Goal: Task Accomplishment & Management: Complete application form

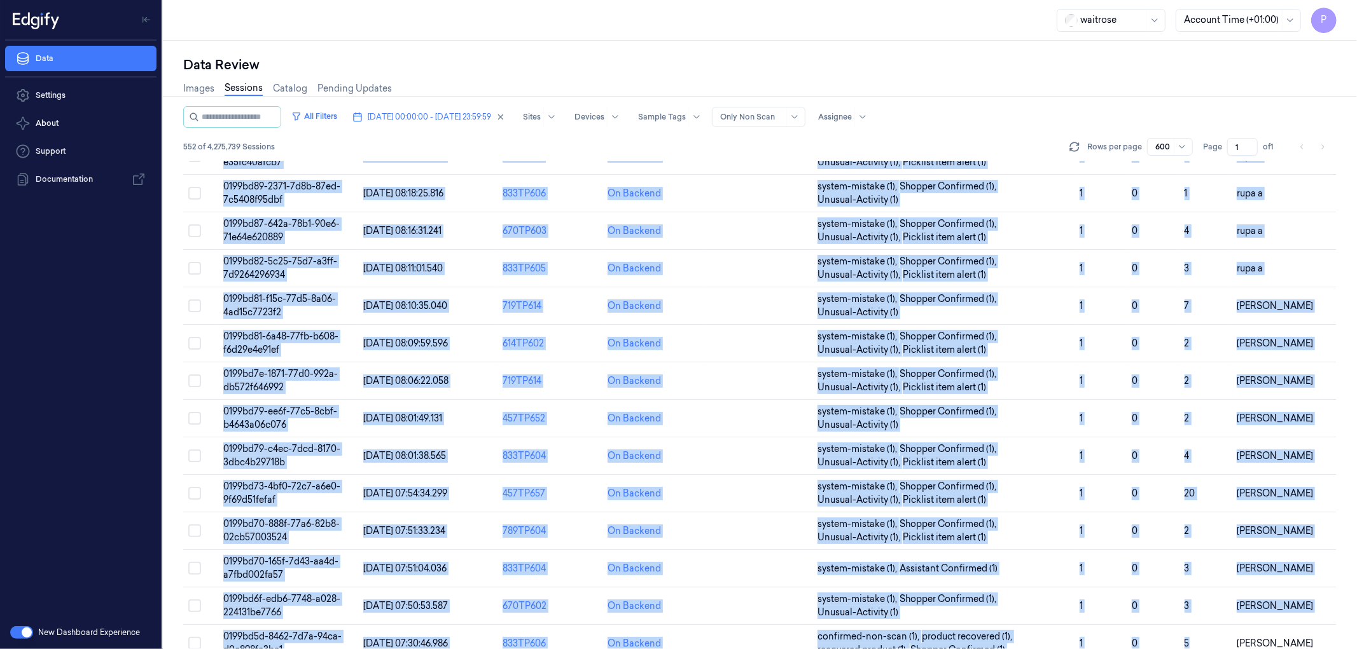
scroll to position [20736, 0]
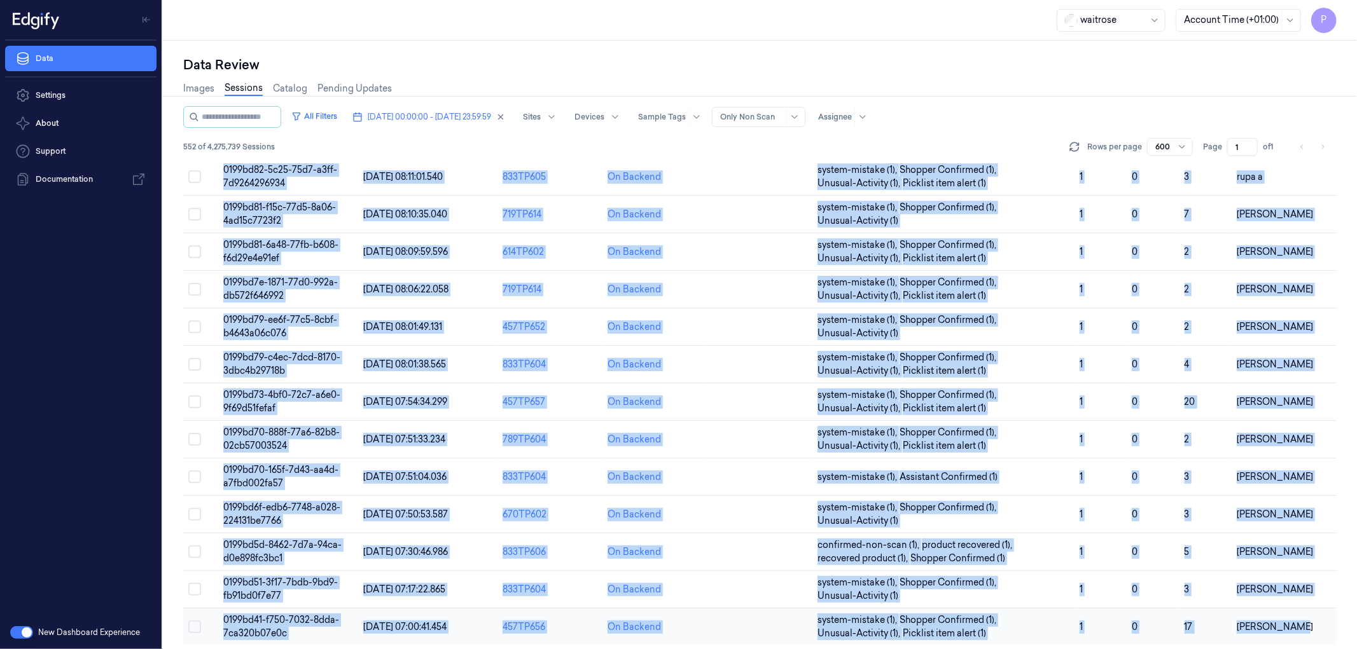
drag, startPoint x: 183, startPoint y: 176, endPoint x: 1288, endPoint y: 626, distance: 1194.1
copy table "Session ID Timestamp (Session) Device Video Storage Session Tags Sample Tags No…"
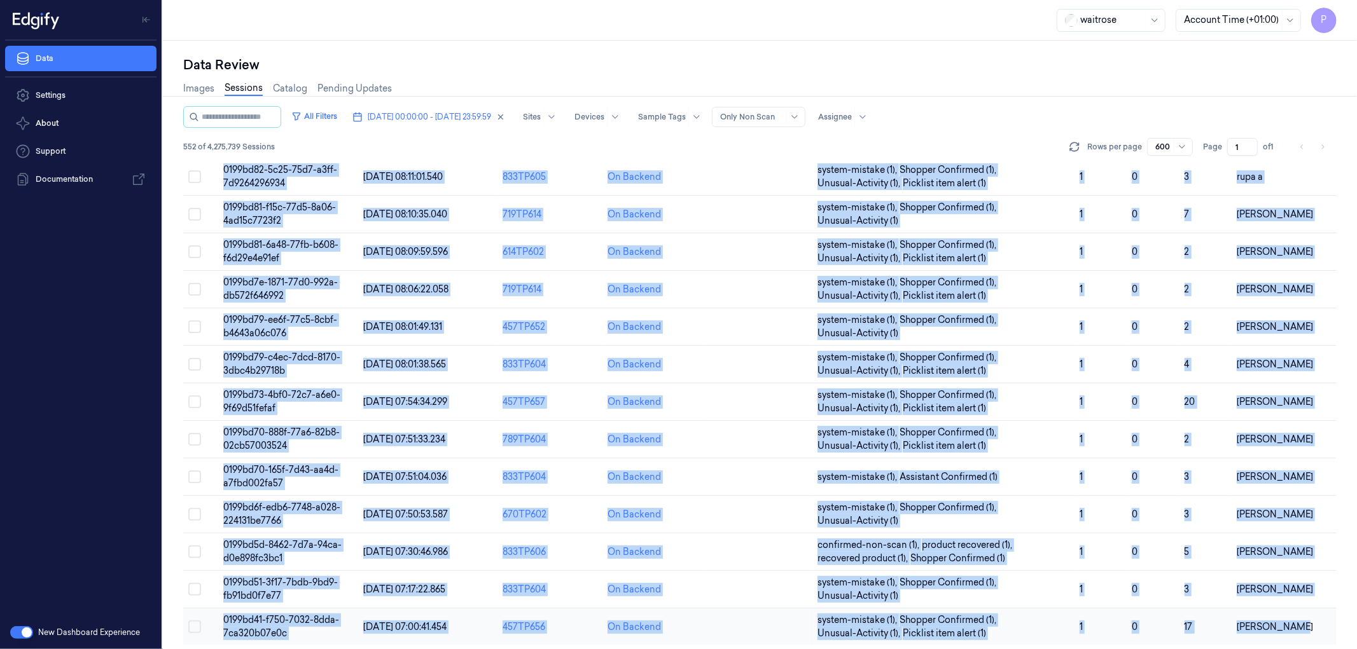
copy table "Session ID Timestamp (Session) Device Video Storage Session Tags Sample Tags No…"
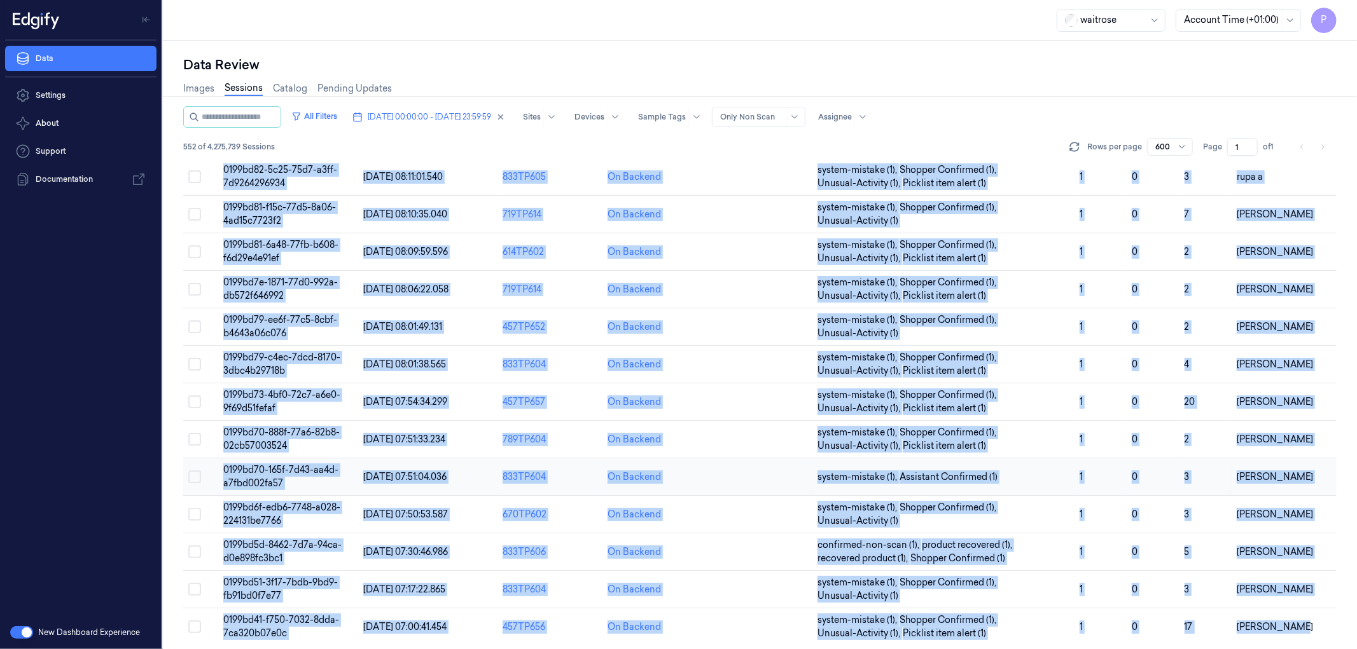
copy table "Session ID Timestamp (Session) Device Video Storage Session Tags Sample Tags No…"
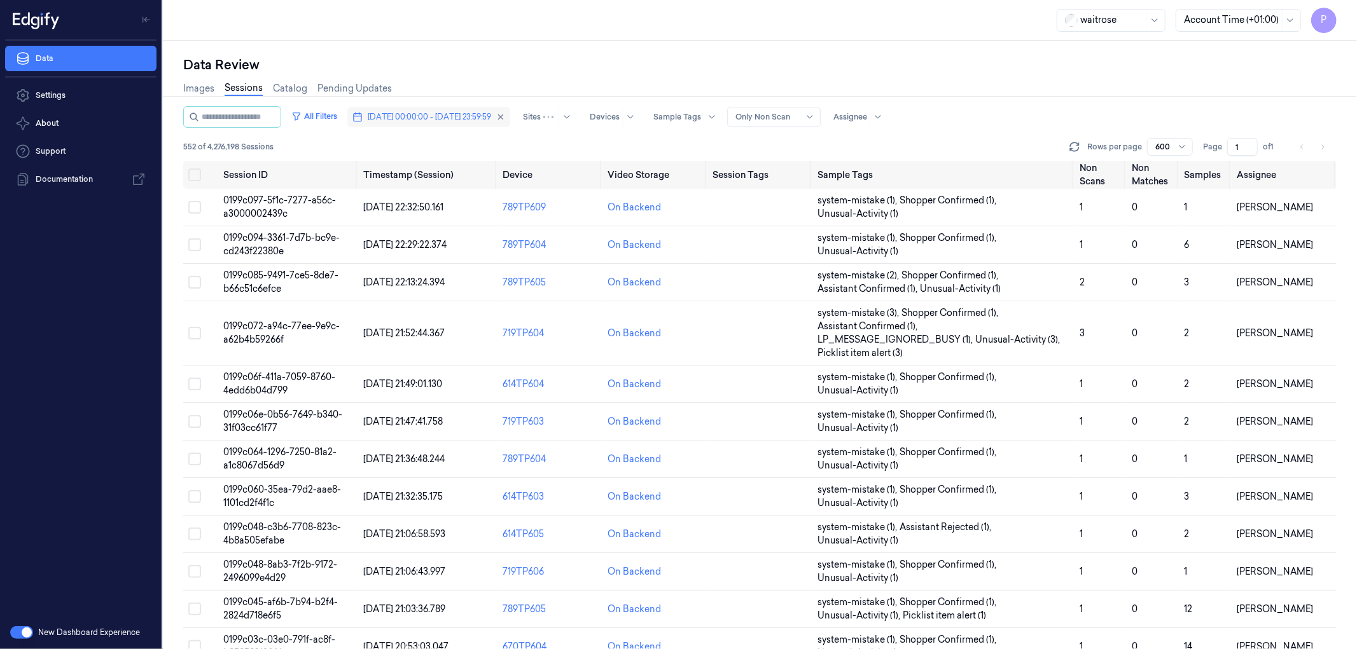
click at [397, 116] on span "[DATE] 00:00:00 - [DATE] 23:59:59" at bounding box center [429, 116] width 123 height 11
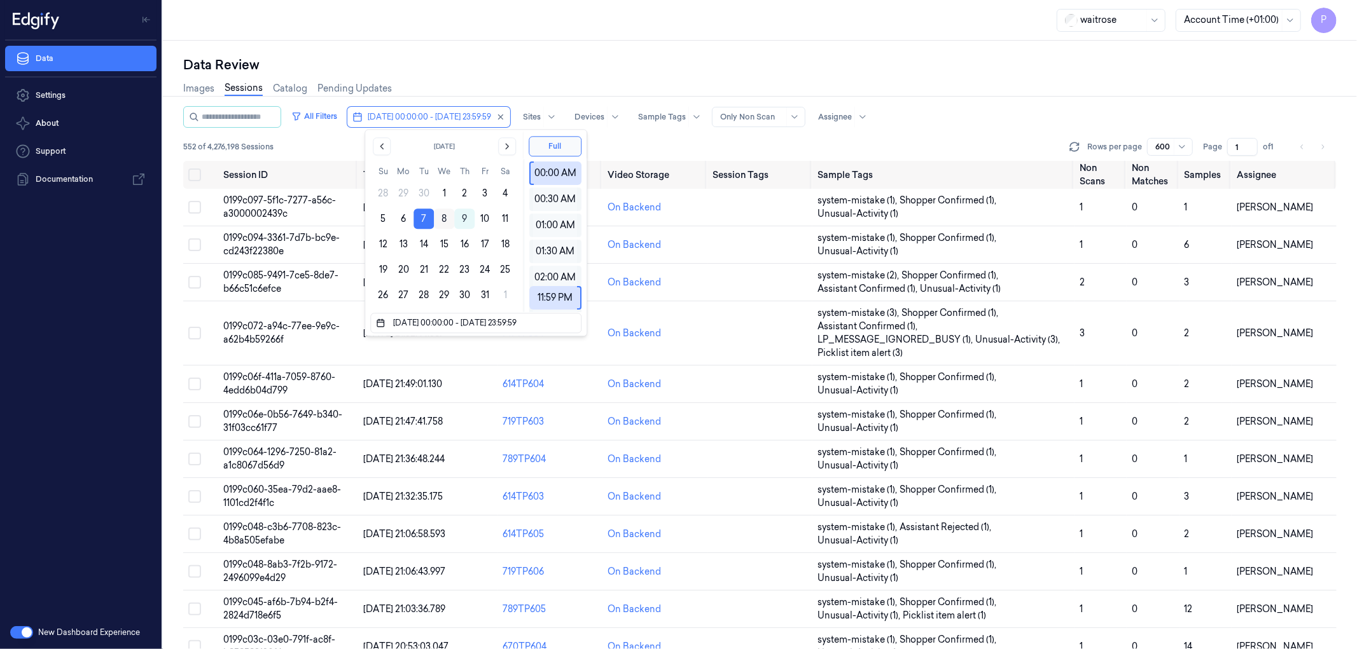
click at [443, 215] on button "8" at bounding box center [444, 219] width 20 height 20
type input "[DATE] 00:00:00 - [DATE] 23:59:59"
click at [537, 59] on div "Data Review" at bounding box center [759, 65] width 1153 height 18
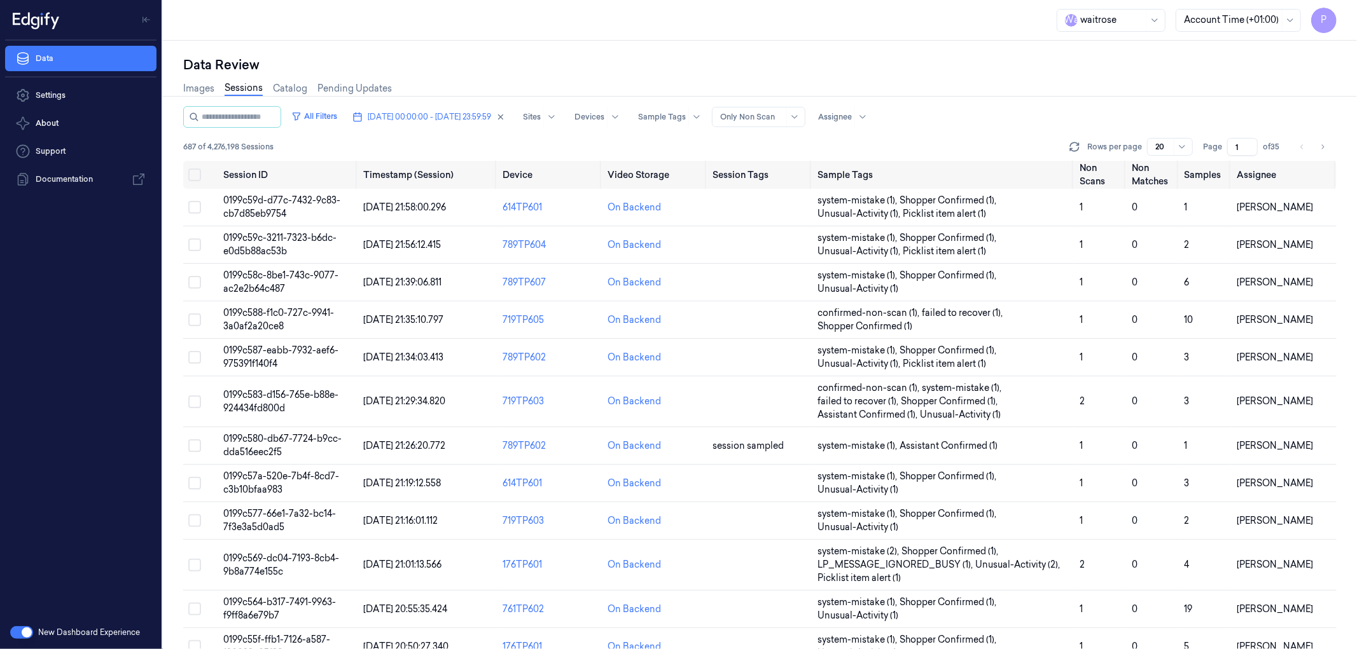
click at [1241, 146] on input "1" at bounding box center [1242, 147] width 31 height 18
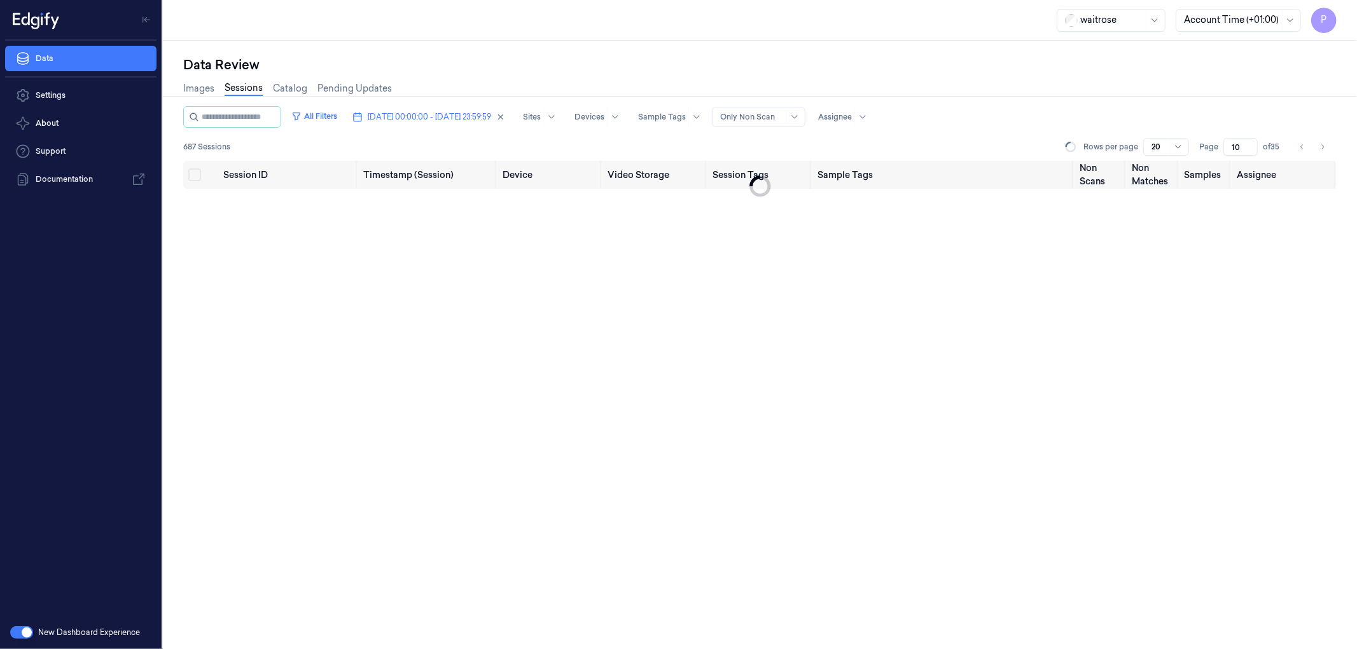
click at [1183, 85] on div "Images Sessions Catalog Pending Updates" at bounding box center [759, 90] width 1153 height 32
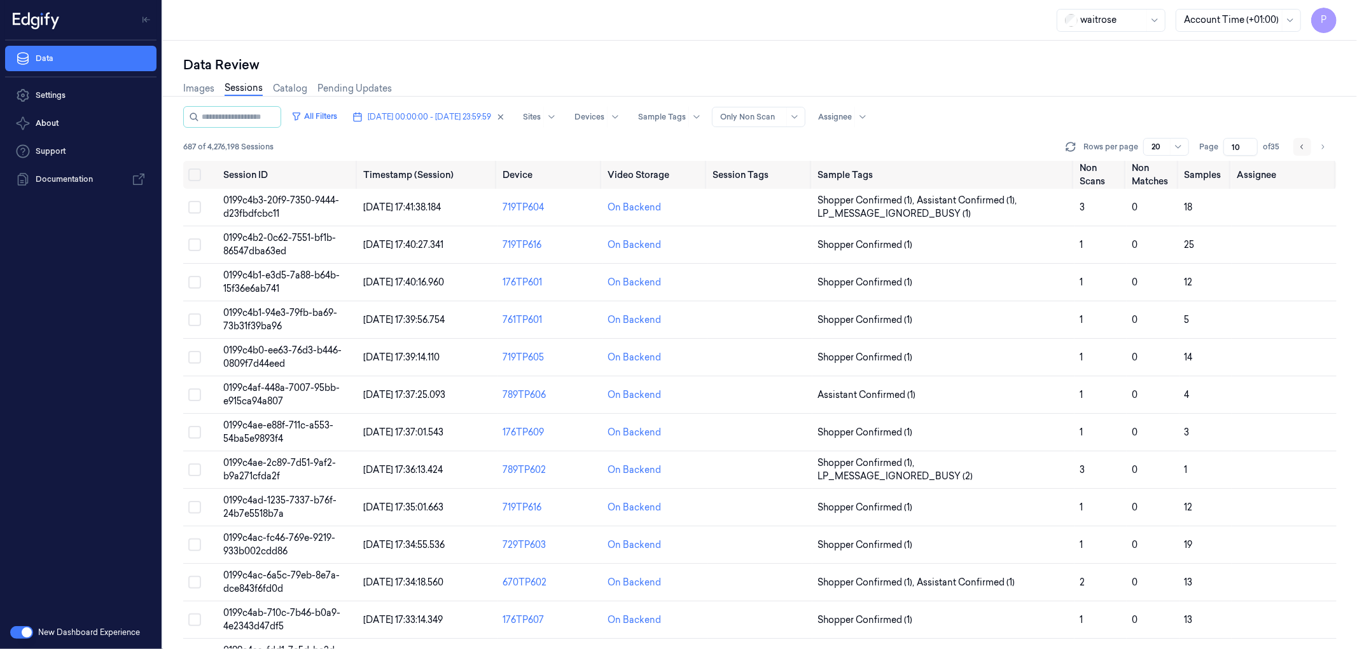
click at [1300, 148] on icon "Go to previous page" at bounding box center [1302, 147] width 8 height 10
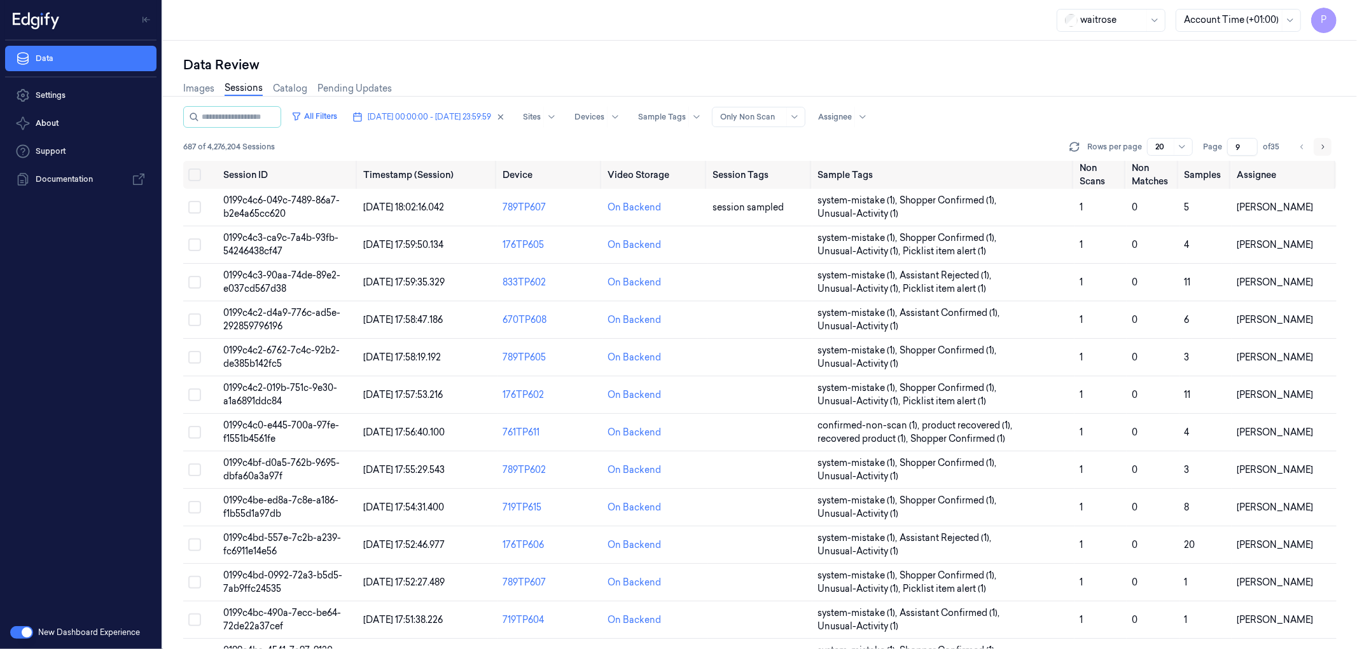
click at [1325, 148] on icon "Go to next page" at bounding box center [1322, 147] width 8 height 10
type input "10"
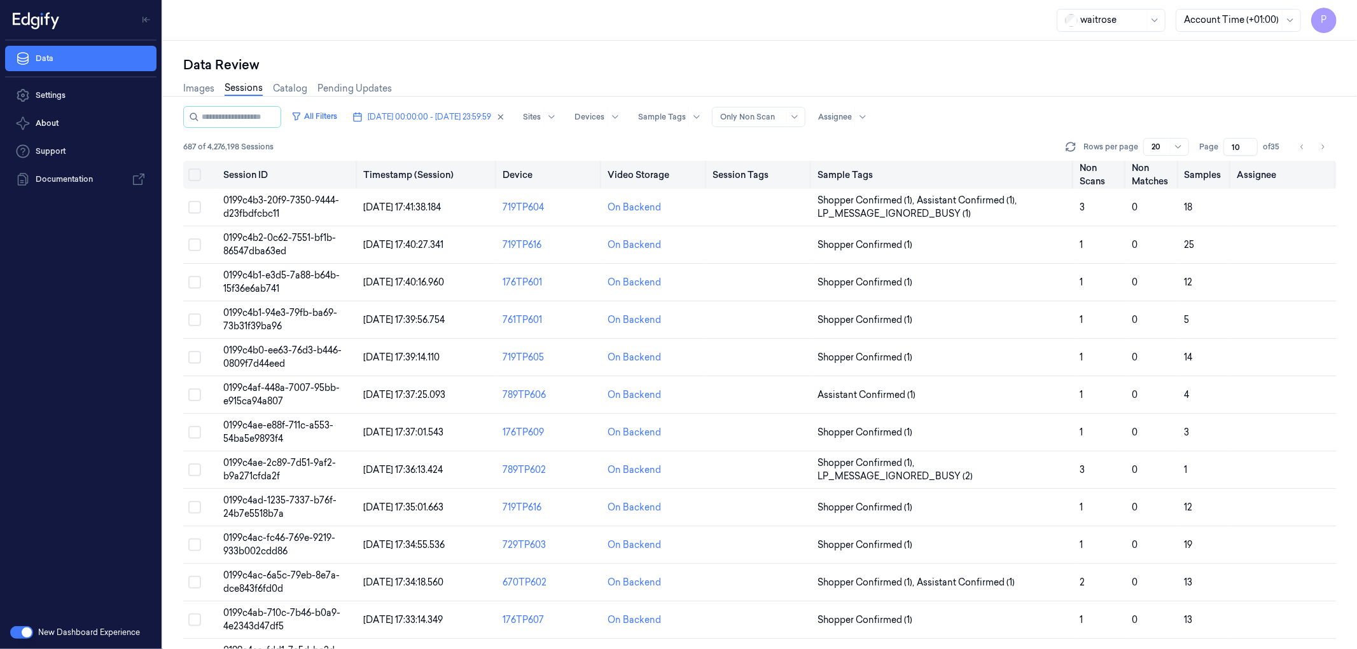
click at [193, 173] on button "Select all" at bounding box center [194, 175] width 13 height 13
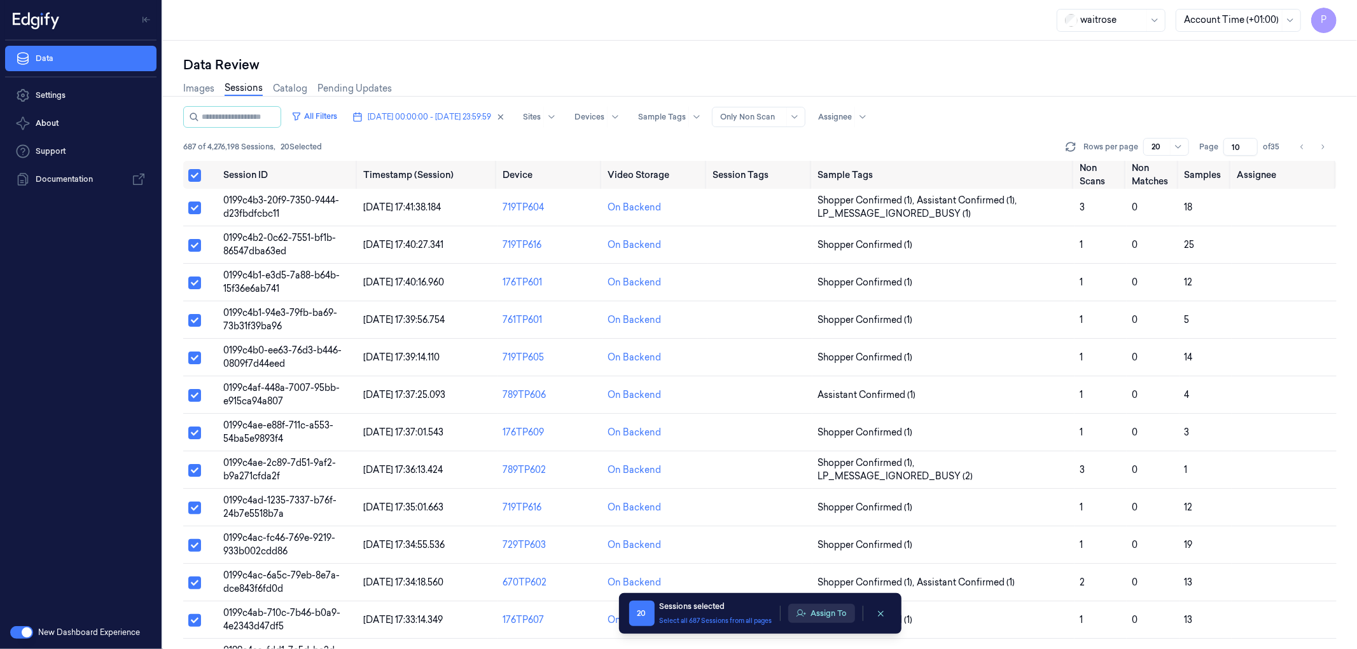
click at [810, 616] on button "Assign To" at bounding box center [821, 613] width 67 height 19
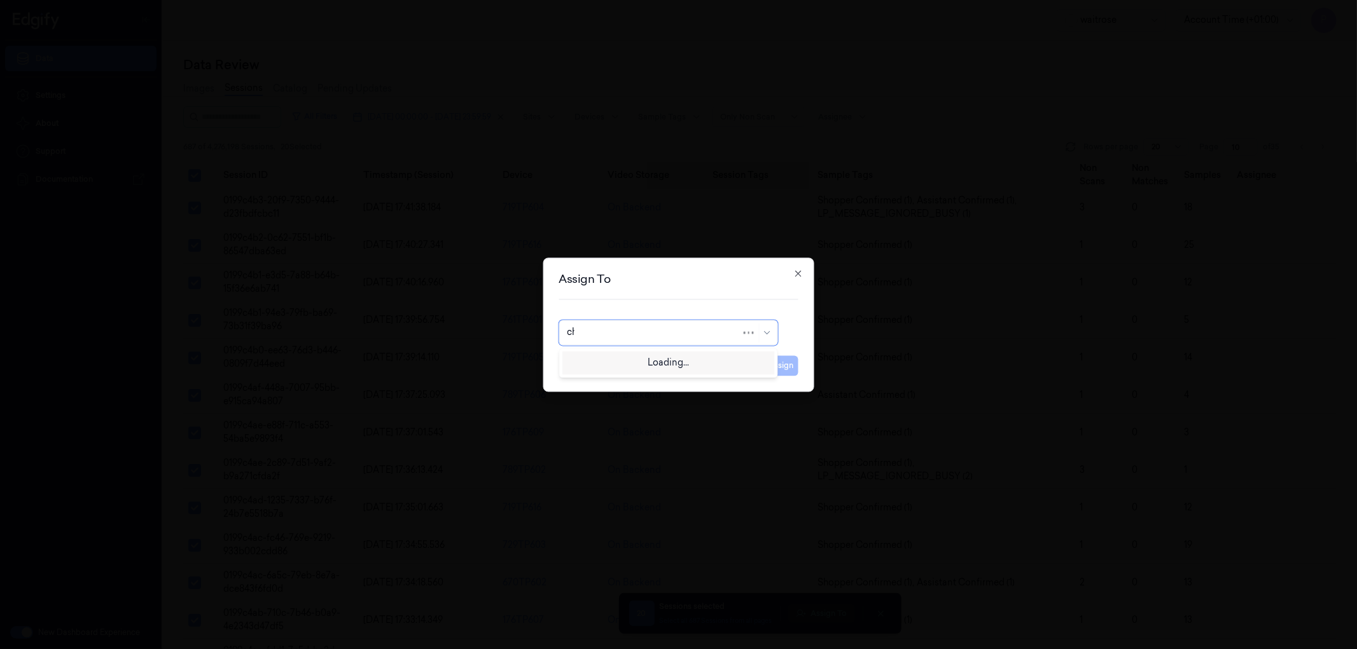
type input "cha"
click at [632, 380] on div "[PERSON_NAME] a" at bounding box center [668, 382] width 202 height 13
click at [780, 368] on button "Assign" at bounding box center [780, 366] width 35 height 20
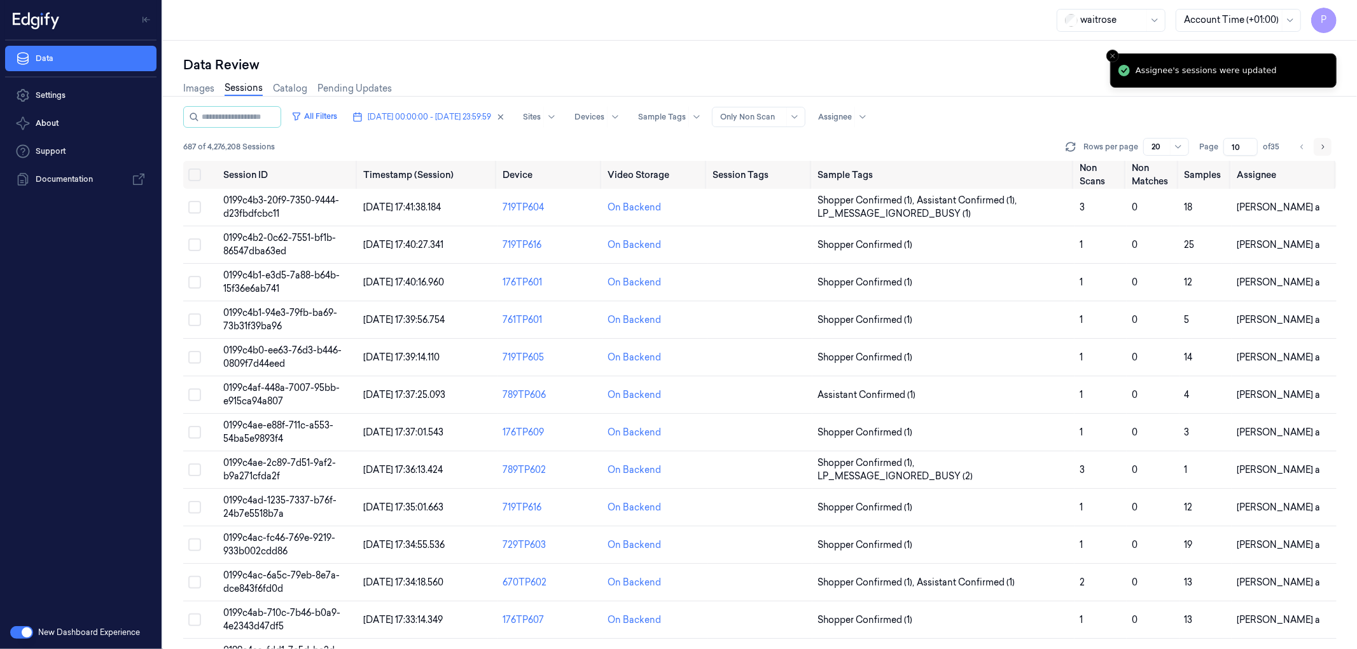
click at [1324, 148] on icon "Go to next page" at bounding box center [1322, 147] width 8 height 10
type input "11"
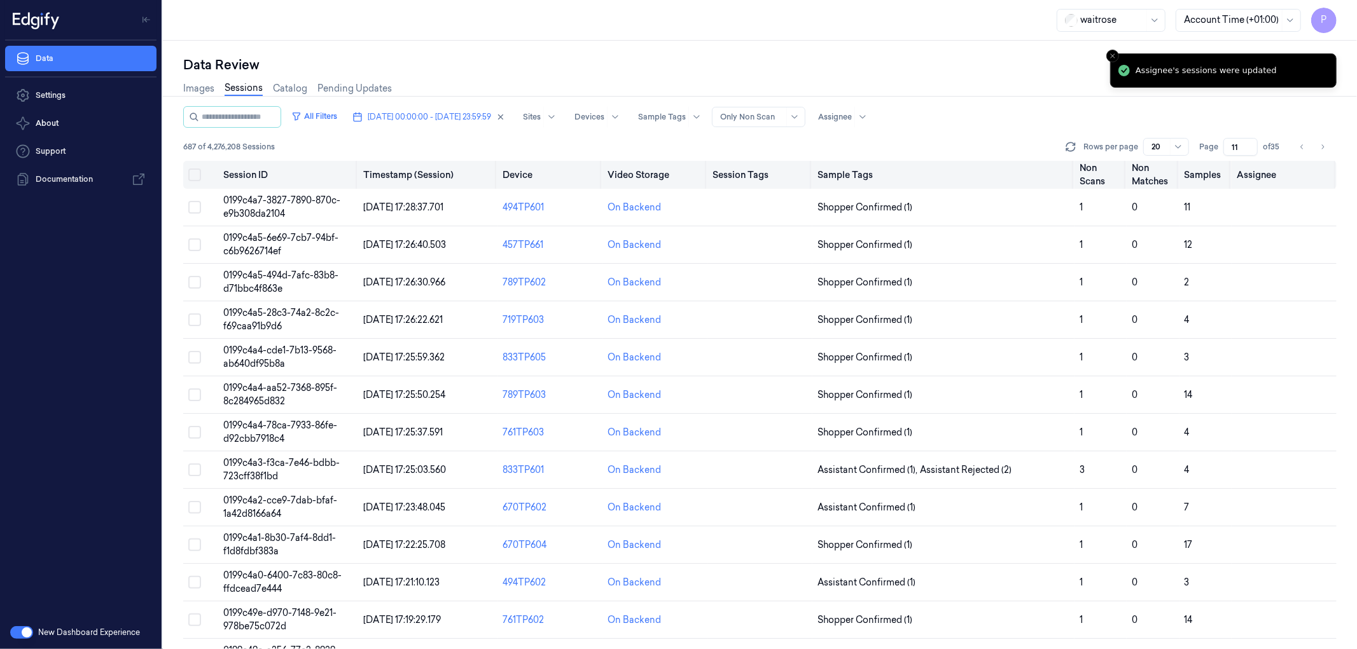
click at [198, 175] on button "Select all" at bounding box center [194, 175] width 13 height 13
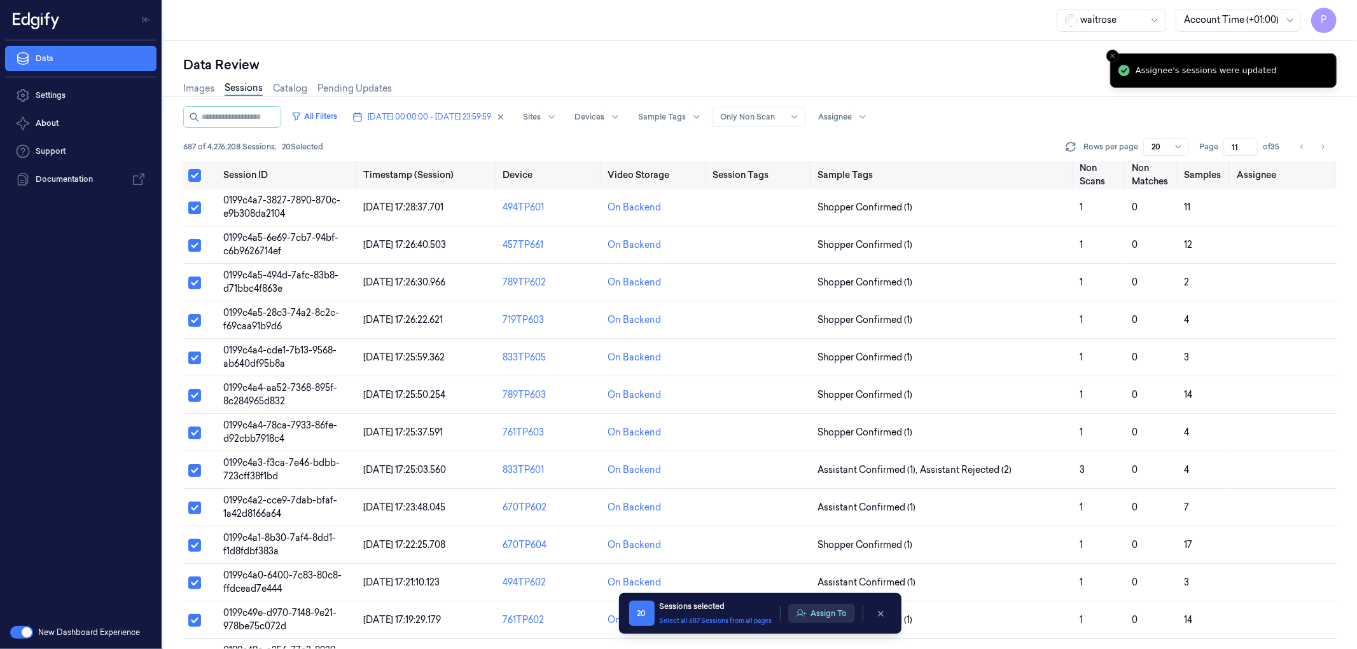
click at [823, 618] on button "Assign To" at bounding box center [821, 613] width 67 height 19
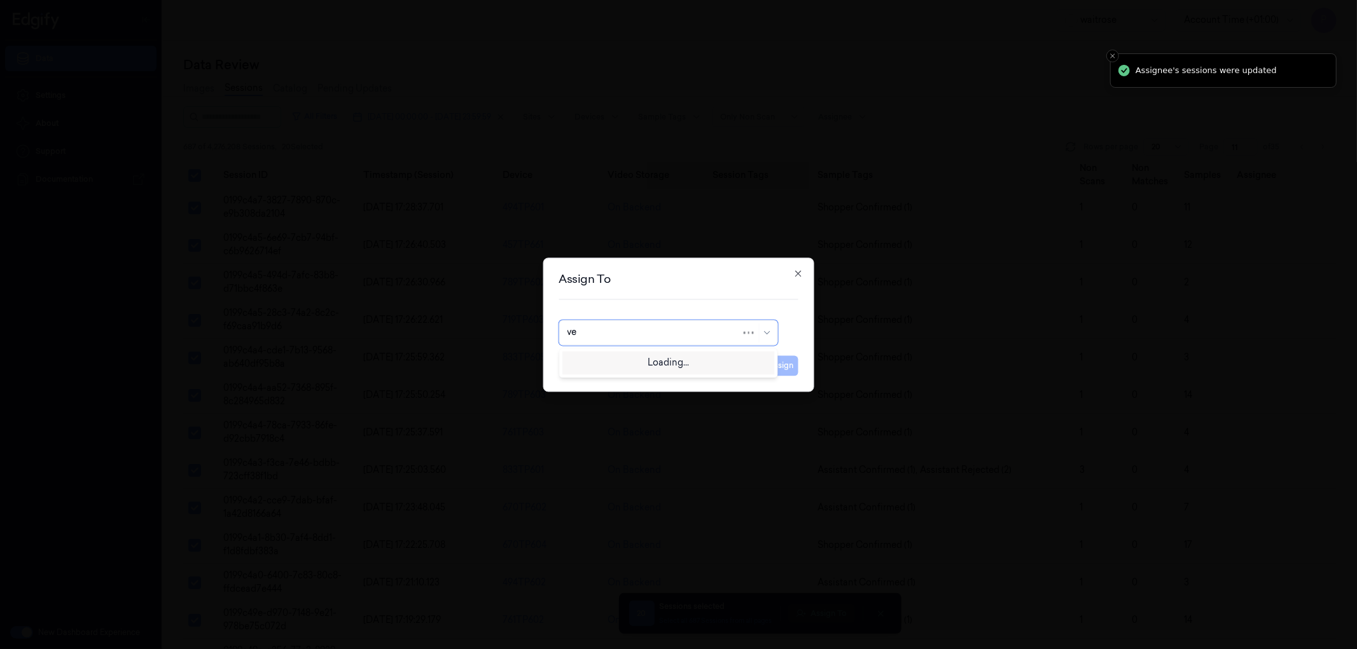
type input "ven"
click at [606, 368] on div "ven kataiah" at bounding box center [591, 361] width 48 height 13
click at [778, 364] on button "Assign" at bounding box center [780, 366] width 35 height 20
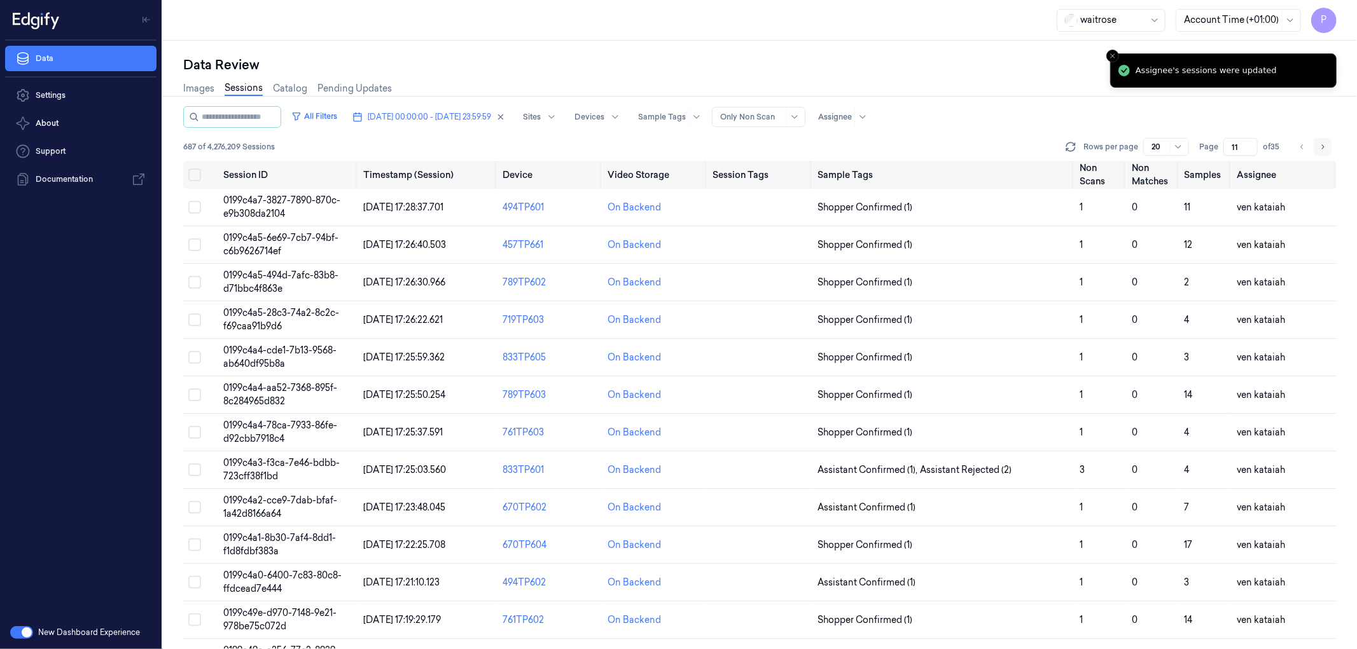
click at [1317, 148] on button "Go to next page" at bounding box center [1322, 147] width 18 height 18
type input "12"
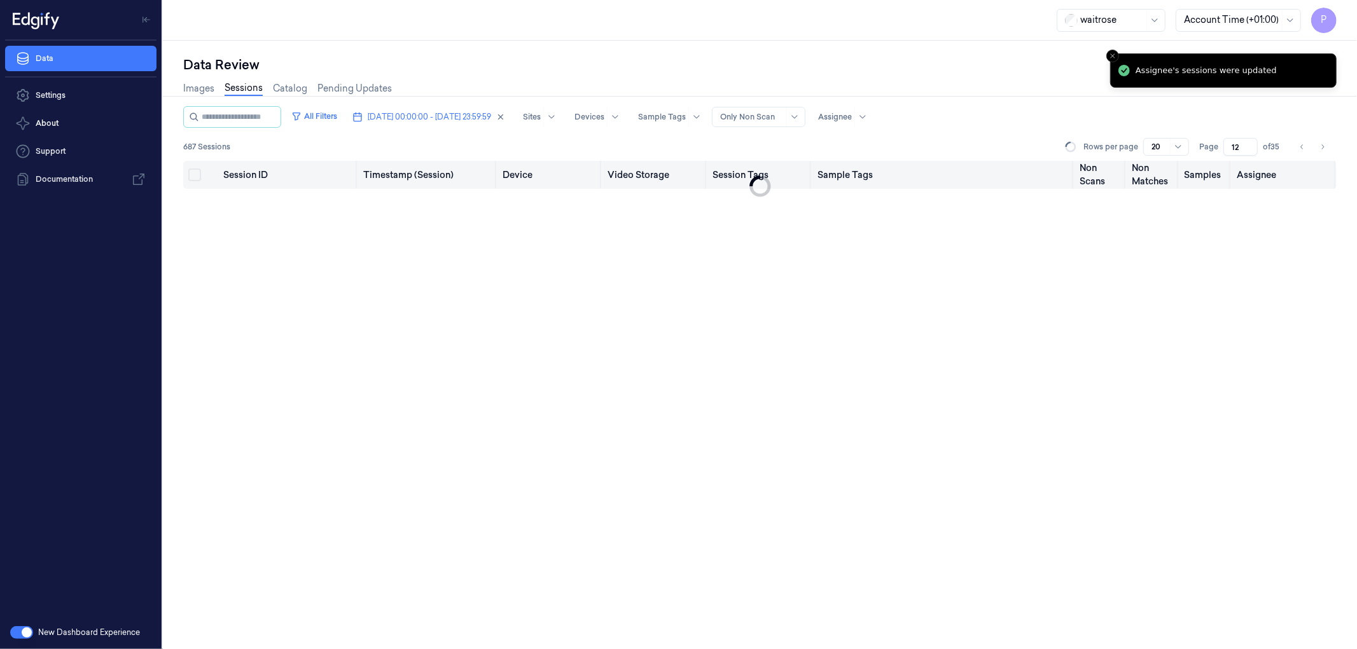
click at [196, 176] on button "Select all" at bounding box center [194, 175] width 13 height 13
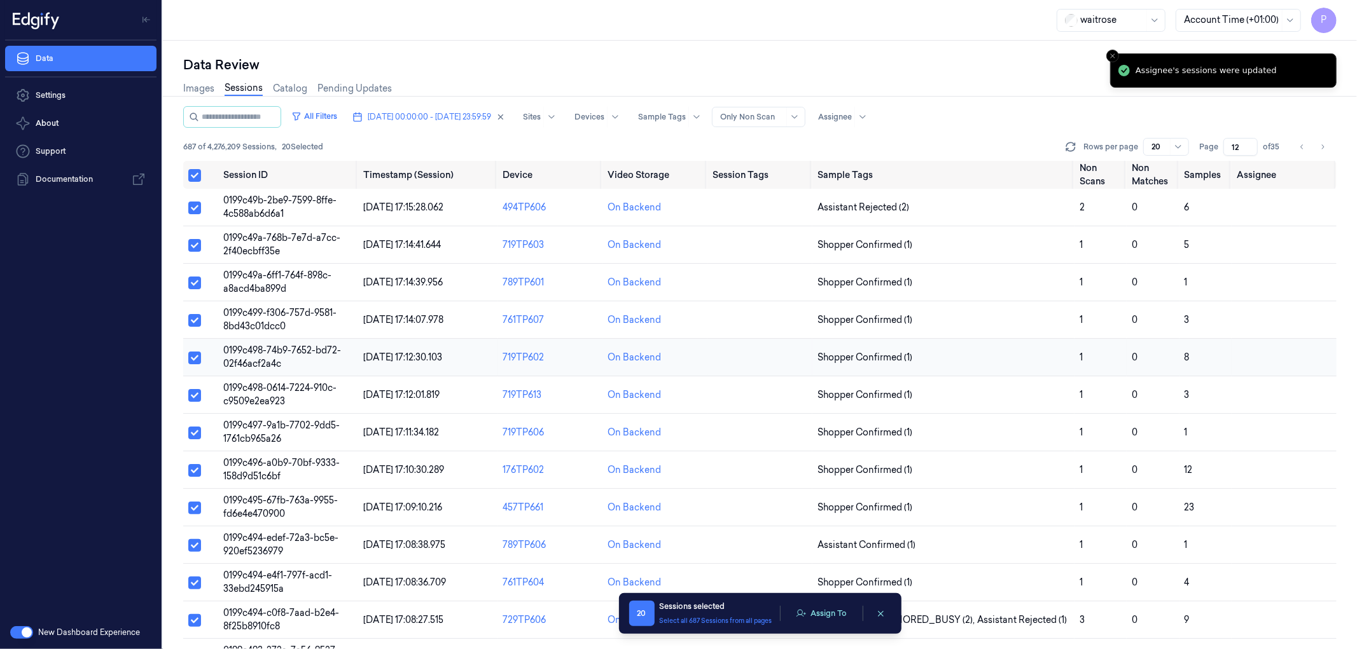
type button "on"
click at [829, 615] on button "Assign To" at bounding box center [821, 613] width 67 height 19
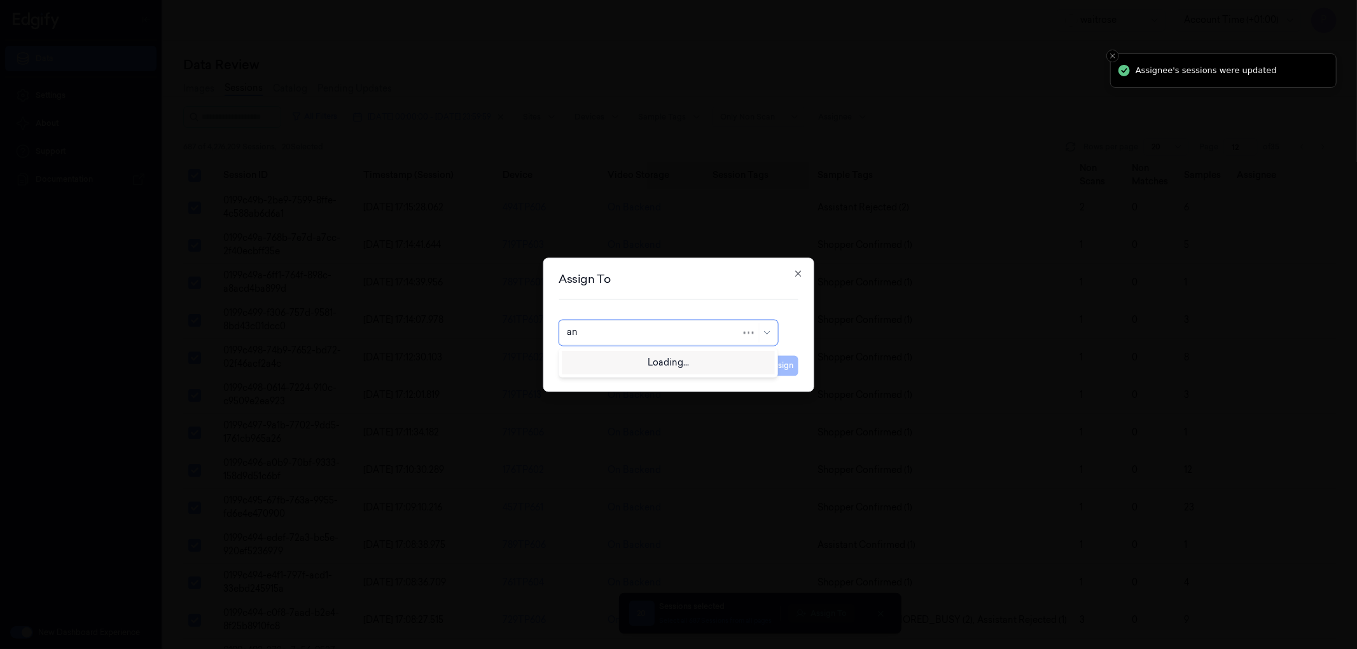
type input "ank"
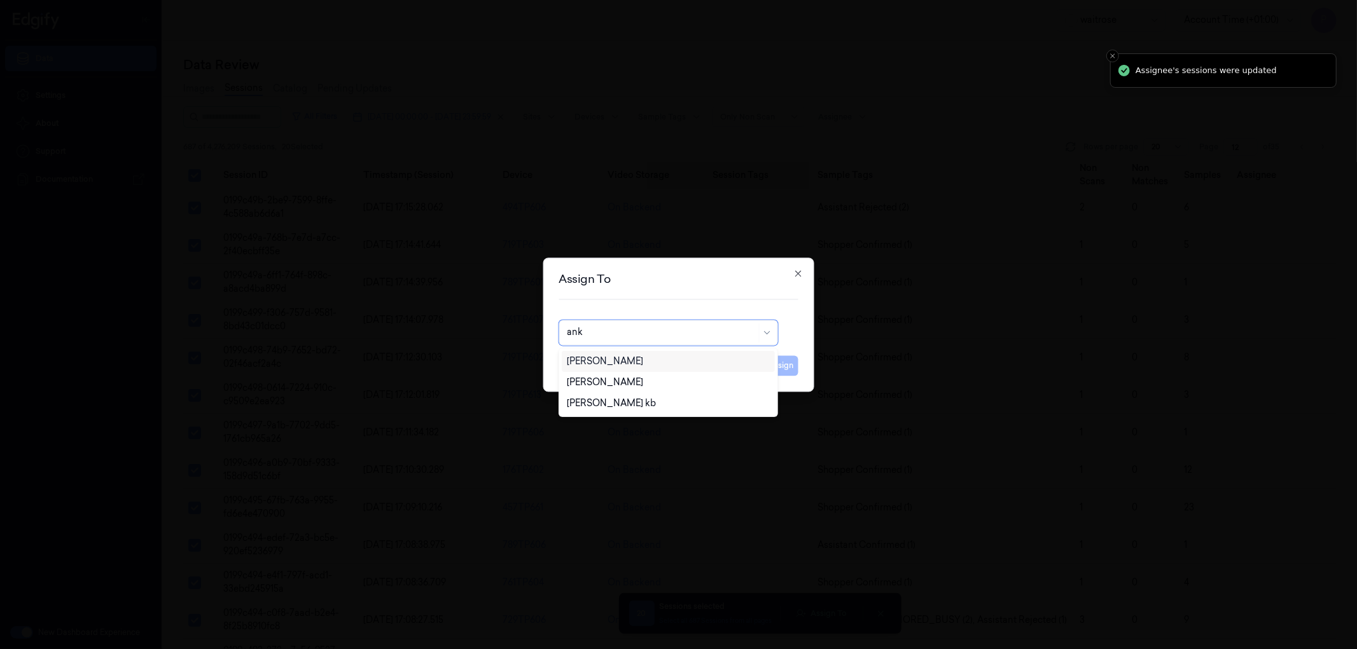
click at [609, 366] on div "[PERSON_NAME]" at bounding box center [605, 361] width 76 height 13
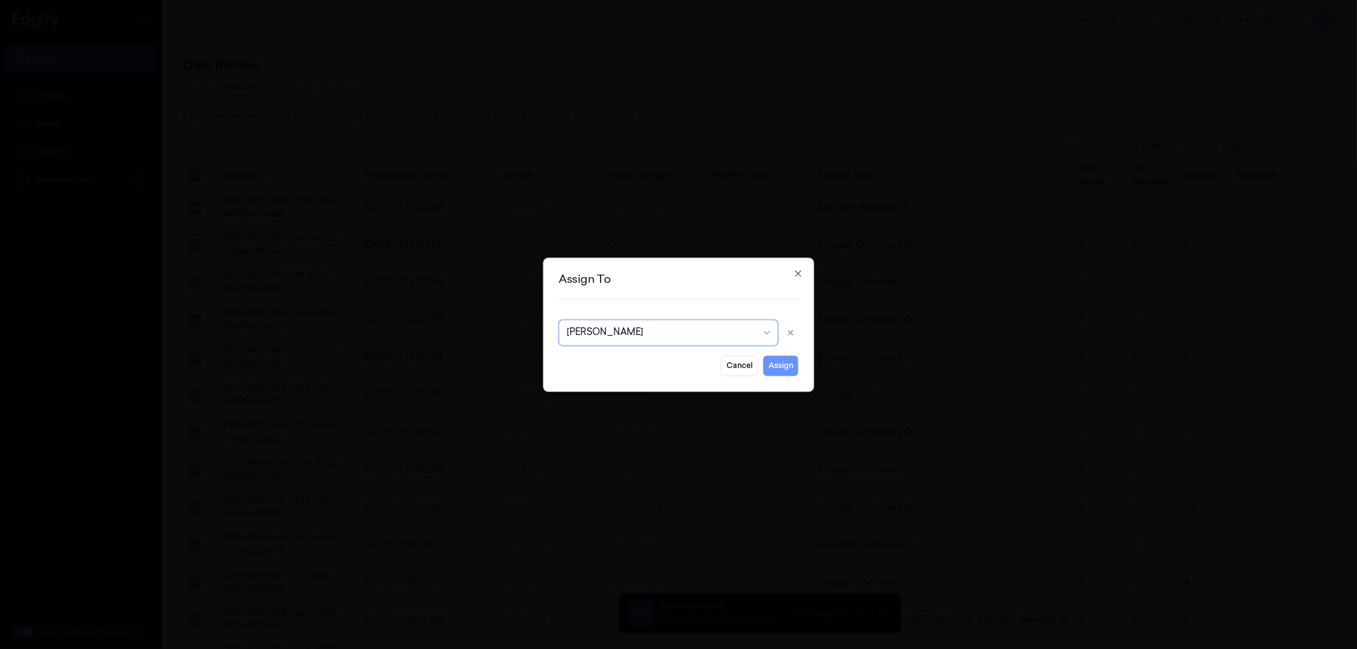
click at [786, 361] on button "Assign" at bounding box center [780, 366] width 35 height 20
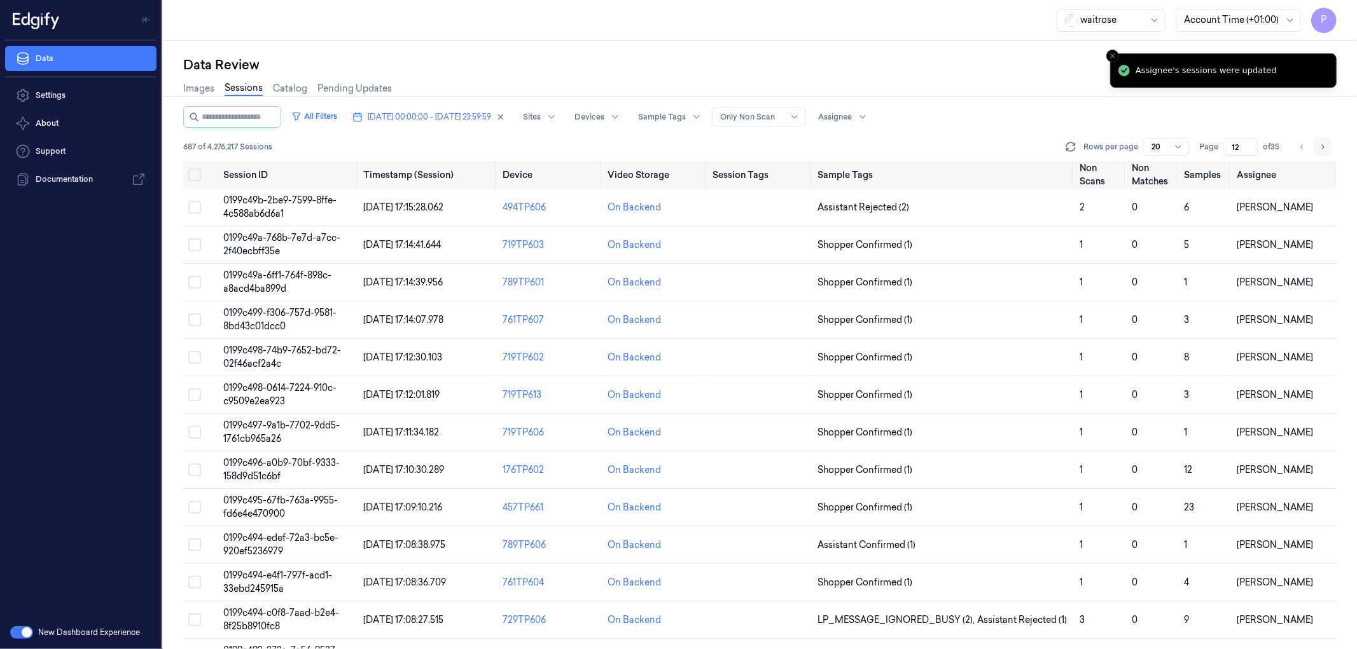
click at [1322, 148] on icon "Go to next page" at bounding box center [1323, 146] width 3 height 4
type input "13"
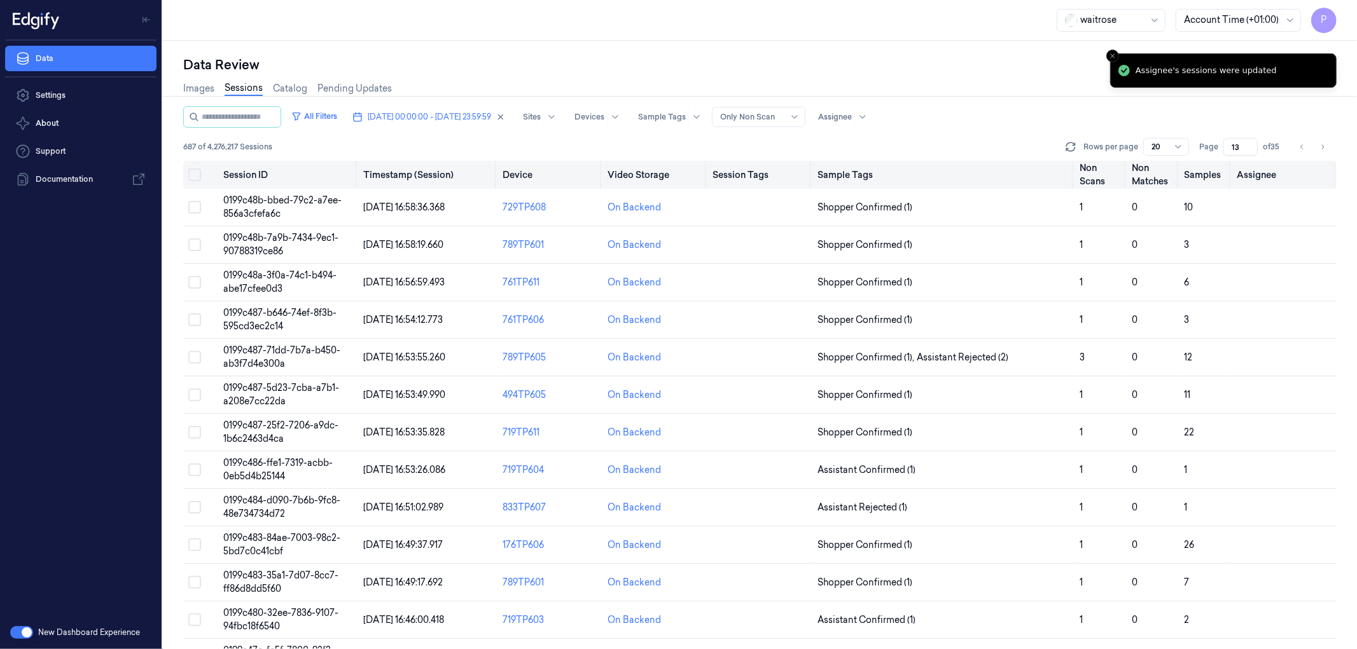
click at [195, 177] on button "on" at bounding box center [194, 175] width 13 height 13
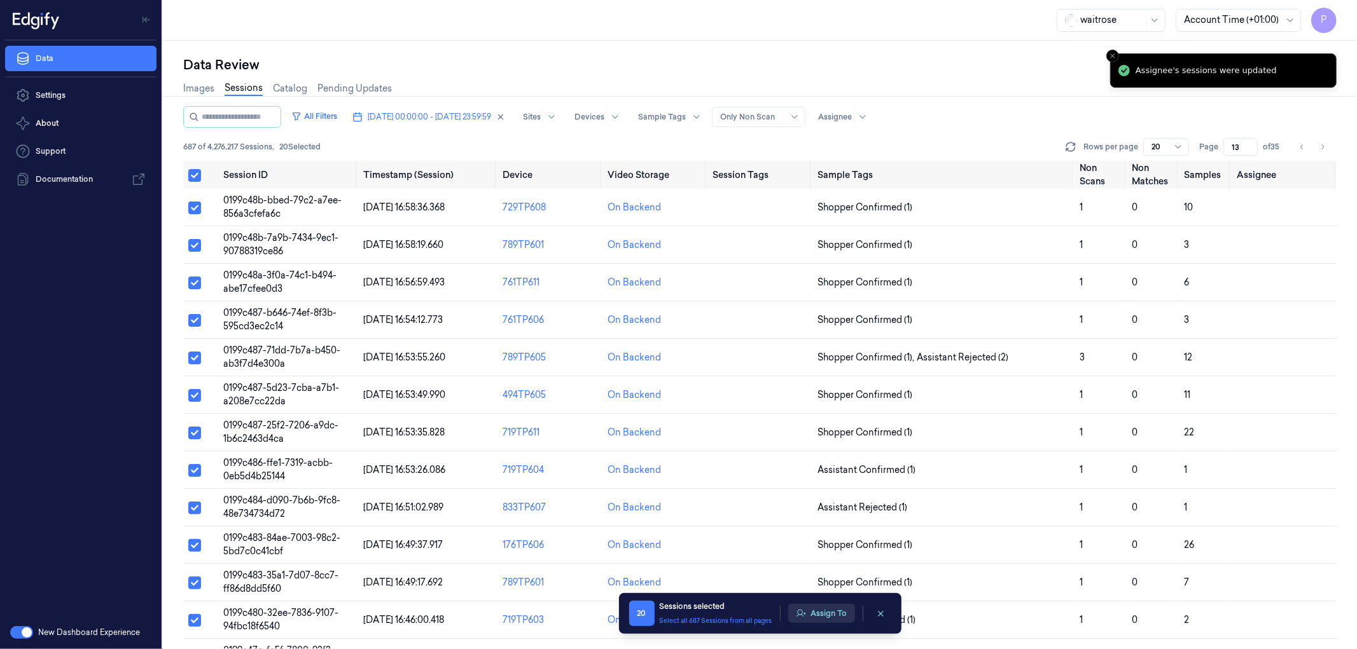
click at [815, 618] on button "Assign To" at bounding box center [821, 613] width 67 height 19
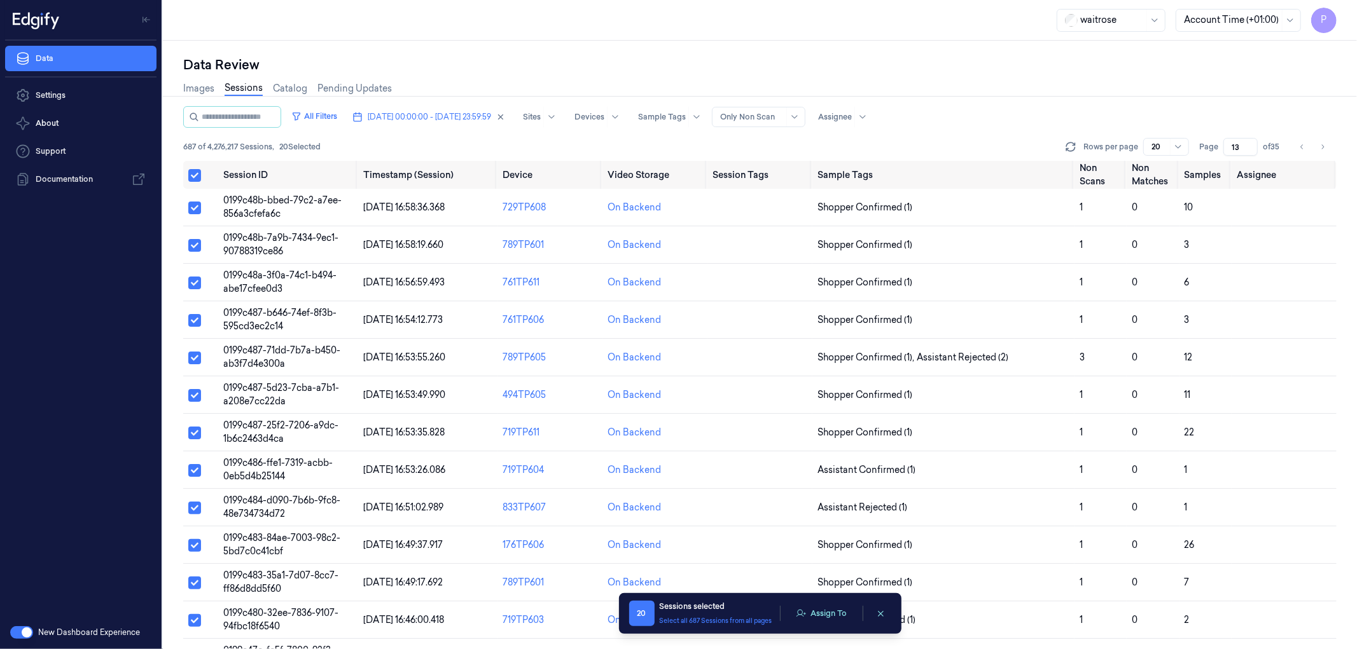
click at [815, 618] on button "Assign To" at bounding box center [821, 613] width 67 height 19
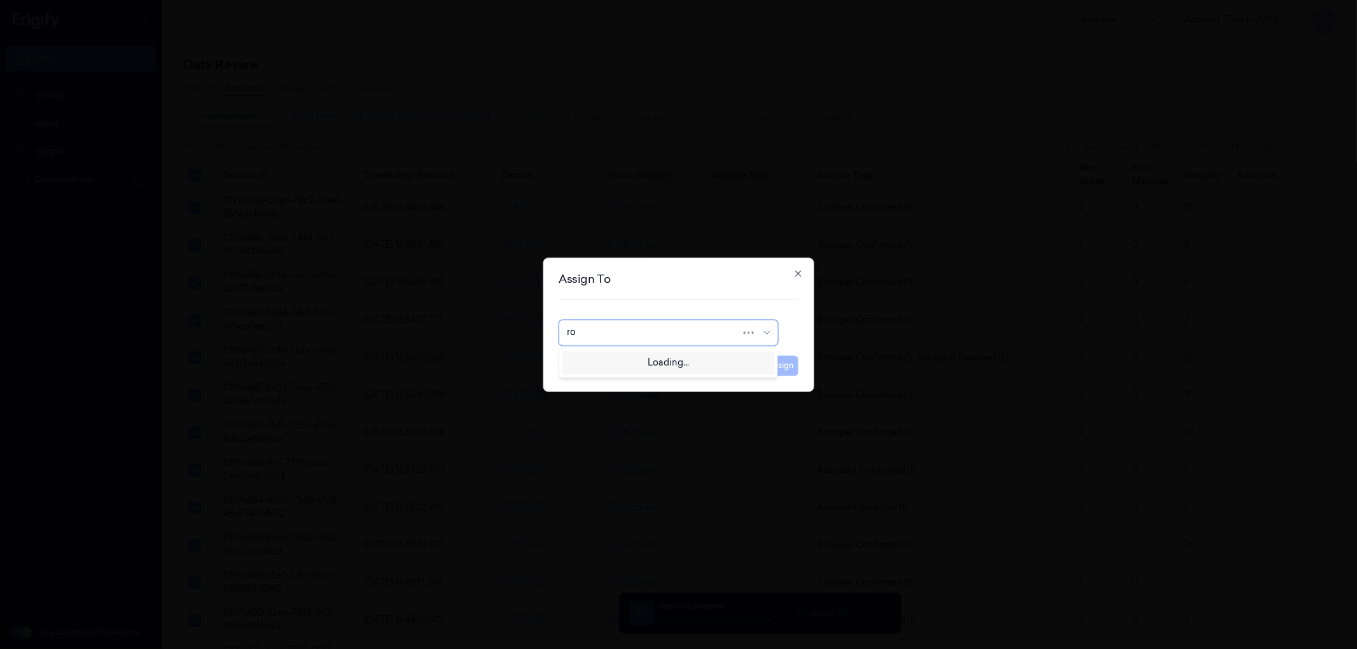
type input "roh"
click at [625, 368] on div "[PERSON_NAME]" at bounding box center [605, 361] width 76 height 13
click at [775, 363] on button "Assign" at bounding box center [780, 366] width 35 height 20
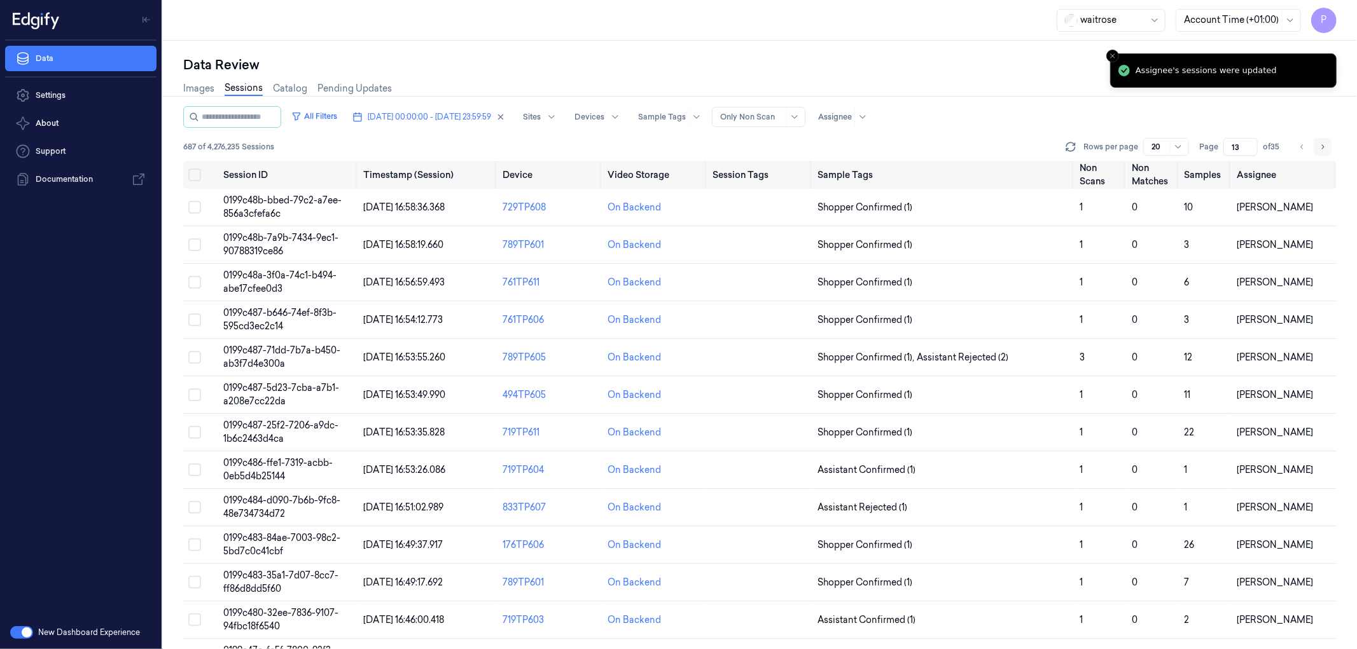
click at [1325, 146] on icon "Go to next page" at bounding box center [1322, 147] width 8 height 10
type input "14"
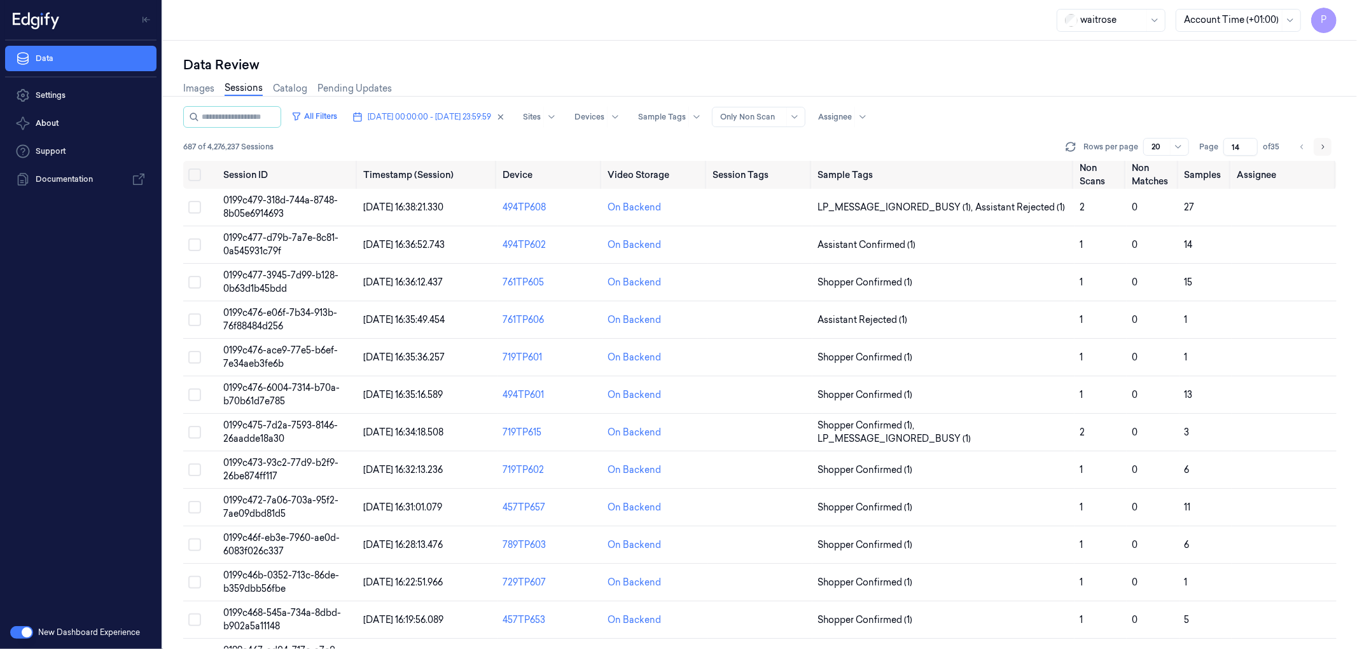
click at [1323, 142] on icon "Go to next page" at bounding box center [1322, 147] width 8 height 10
click at [1302, 147] on icon "Go to previous page" at bounding box center [1302, 147] width 8 height 10
type input "14"
click at [195, 176] on button "Select all" at bounding box center [194, 175] width 13 height 13
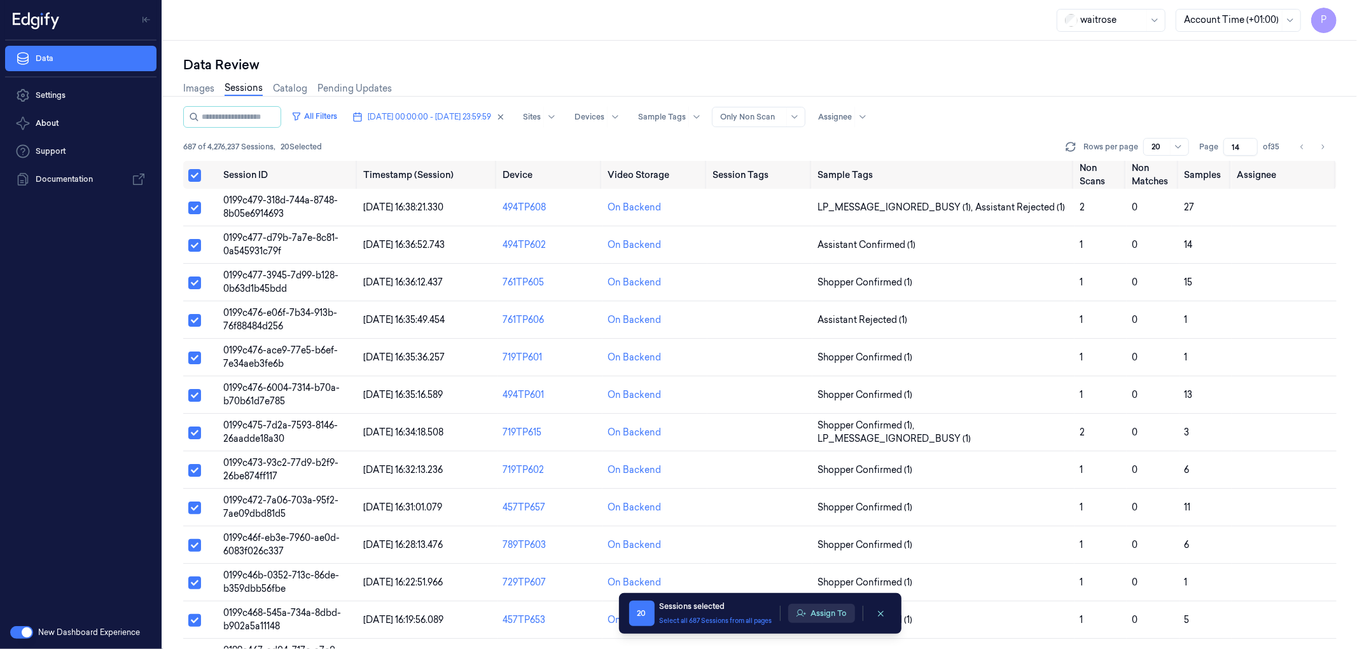
click at [834, 612] on button "Assign To" at bounding box center [821, 613] width 67 height 19
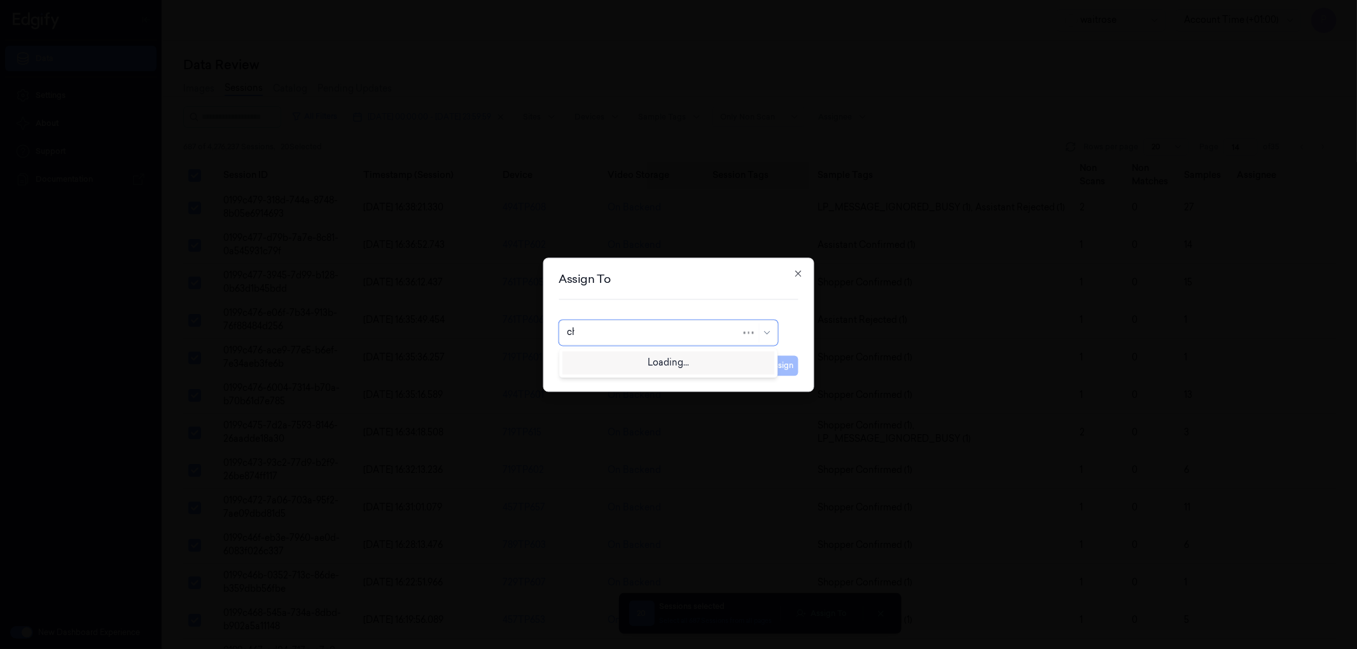
type input "cha"
click at [644, 385] on div "[PERSON_NAME] a" at bounding box center [668, 382] width 202 height 13
click at [784, 370] on button "Assign" at bounding box center [780, 366] width 35 height 20
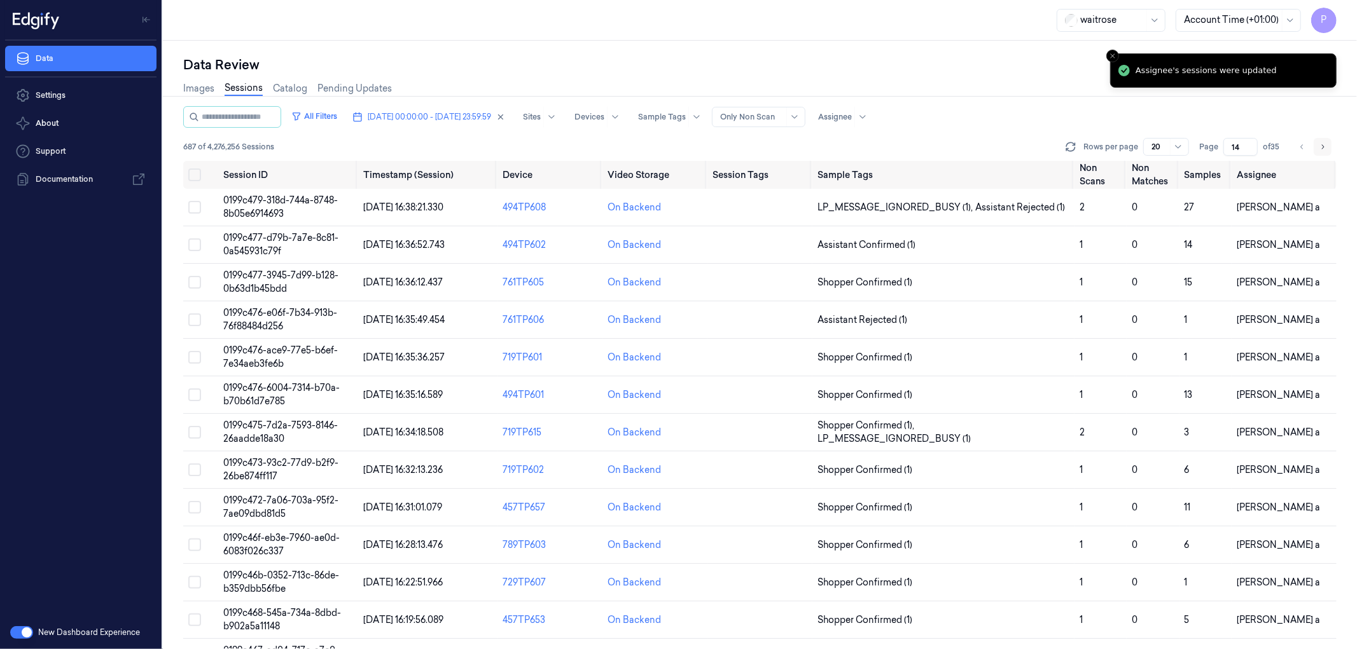
click at [1322, 146] on icon "Go to next page" at bounding box center [1322, 147] width 8 height 10
type input "15"
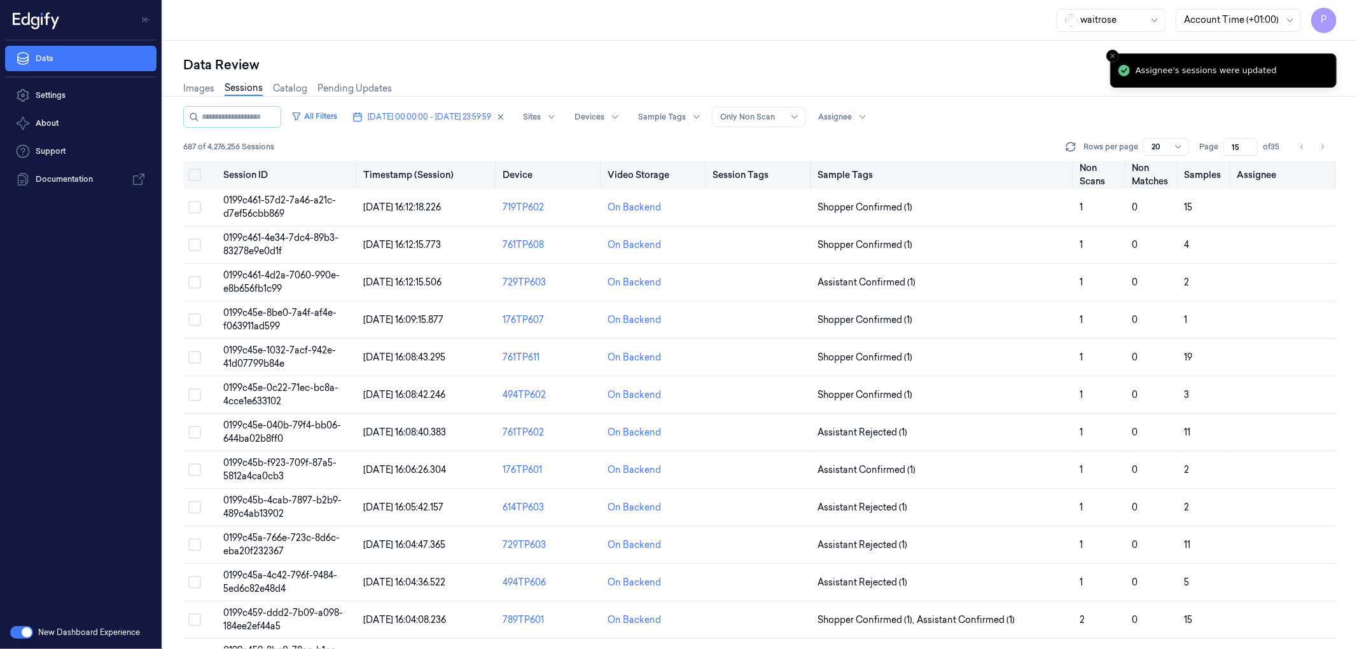
click at [192, 172] on button "Select all" at bounding box center [194, 175] width 13 height 13
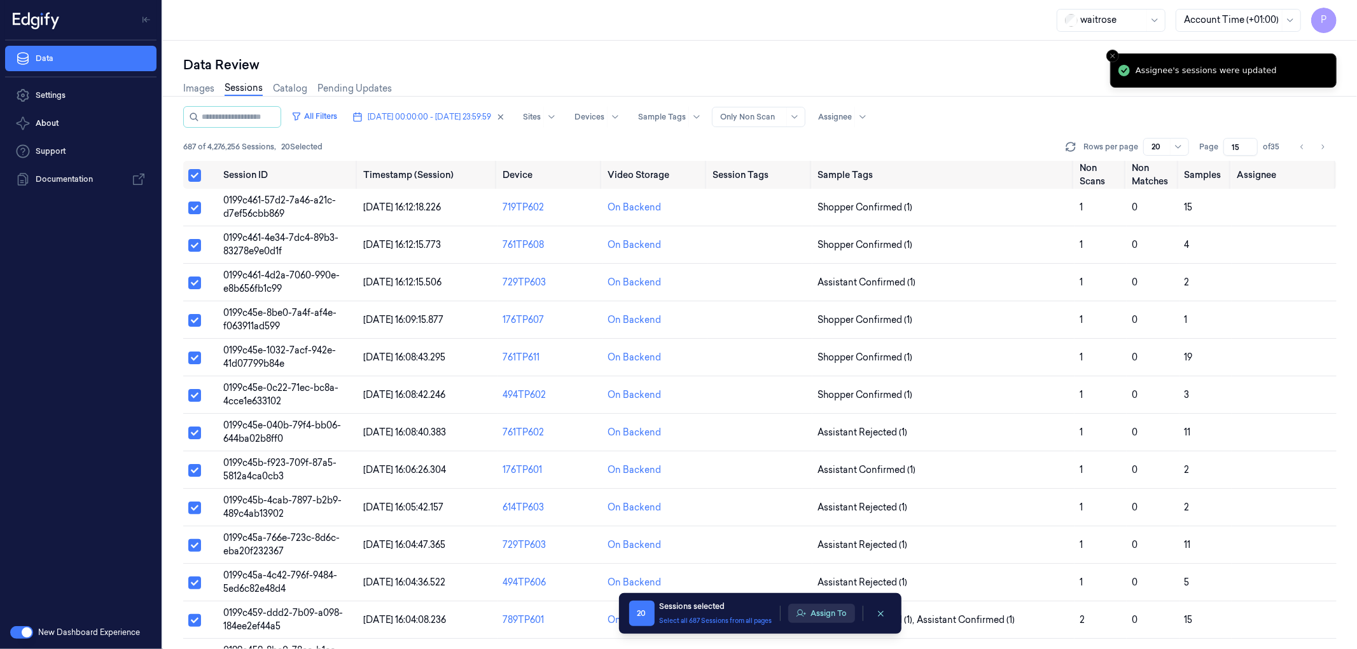
click at [824, 611] on button "Assign To" at bounding box center [821, 613] width 67 height 19
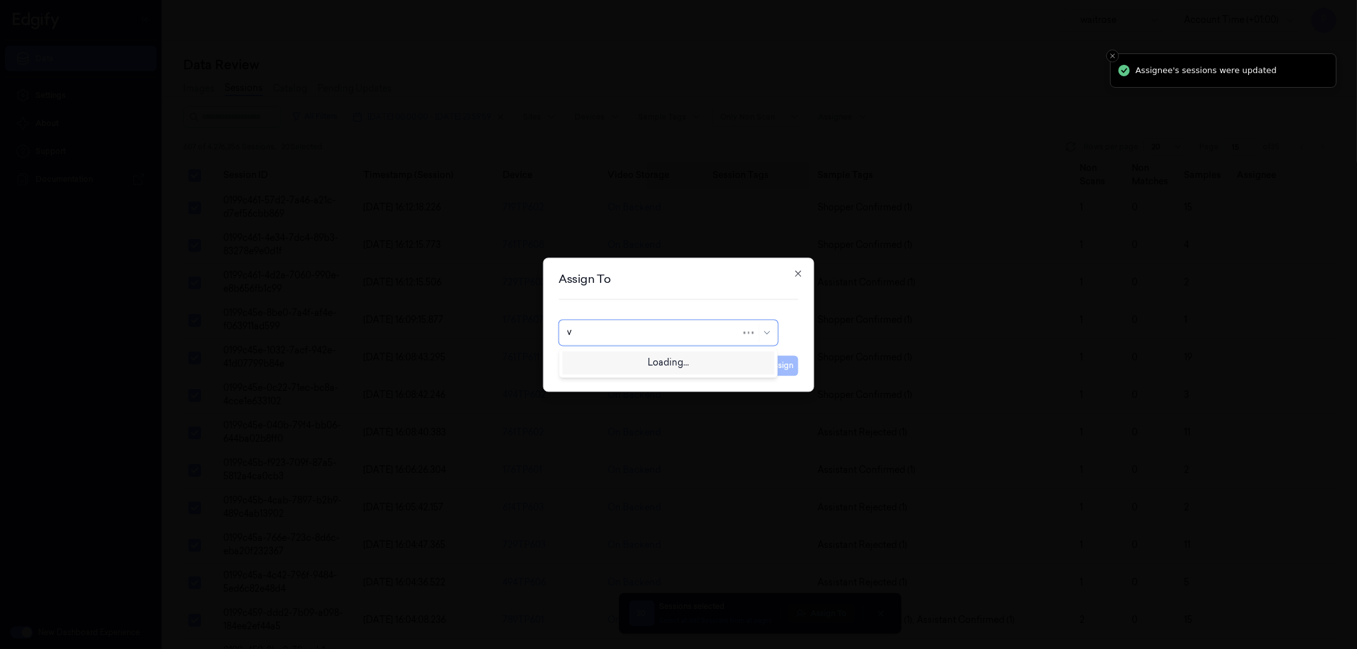
type input "ve"
click at [626, 385] on div "ven kataiah" at bounding box center [668, 382] width 202 height 13
click at [783, 370] on button "Assign" at bounding box center [780, 366] width 35 height 20
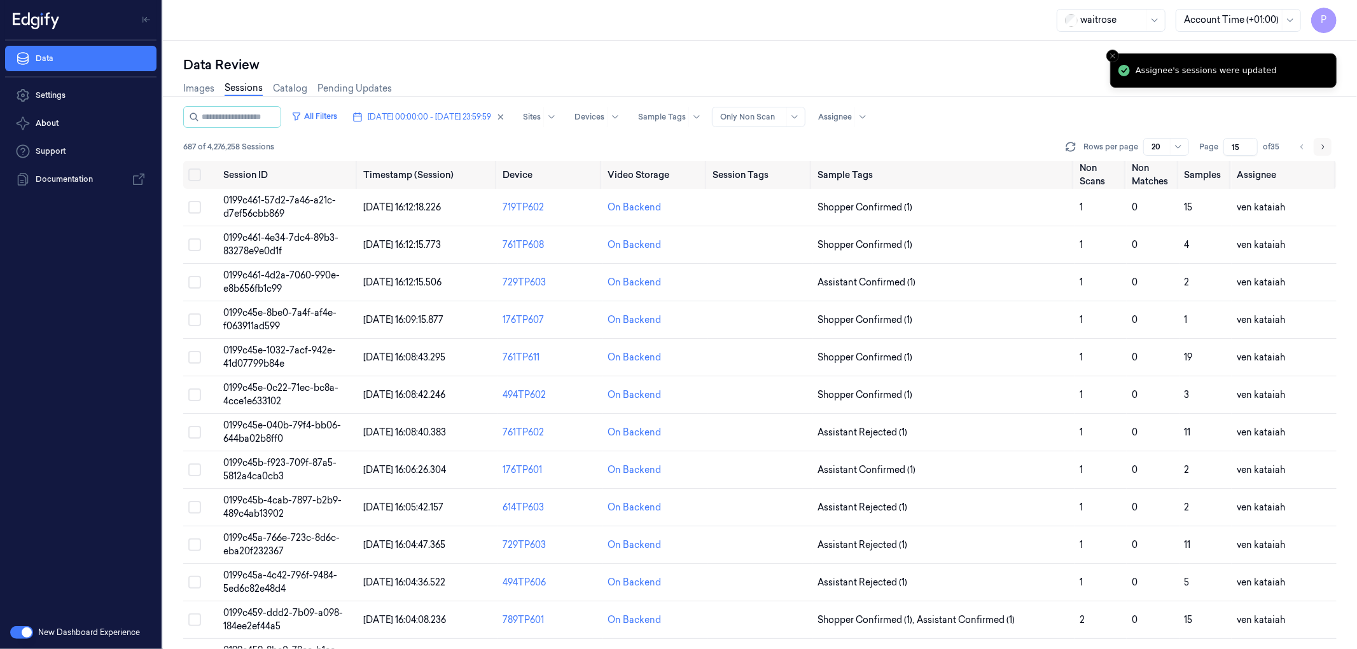
click at [1319, 146] on icon "Go to next page" at bounding box center [1322, 147] width 8 height 10
type input "16"
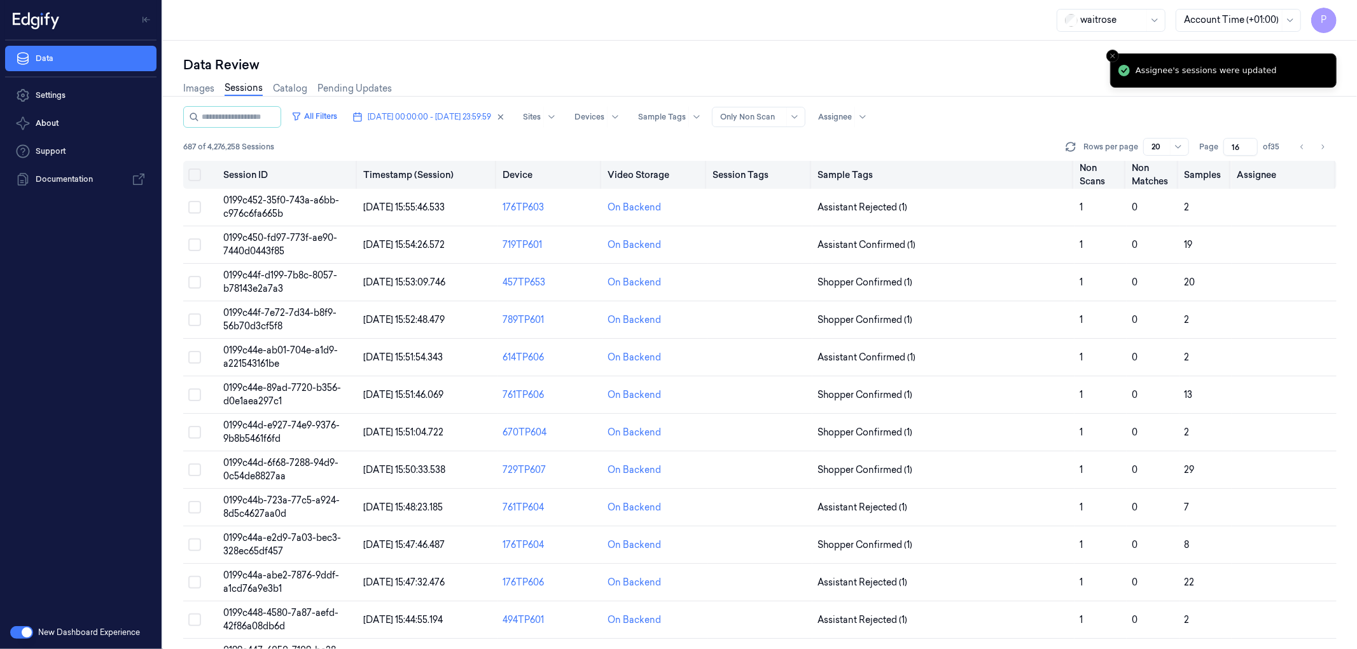
click at [197, 176] on button "Select all" at bounding box center [194, 175] width 13 height 13
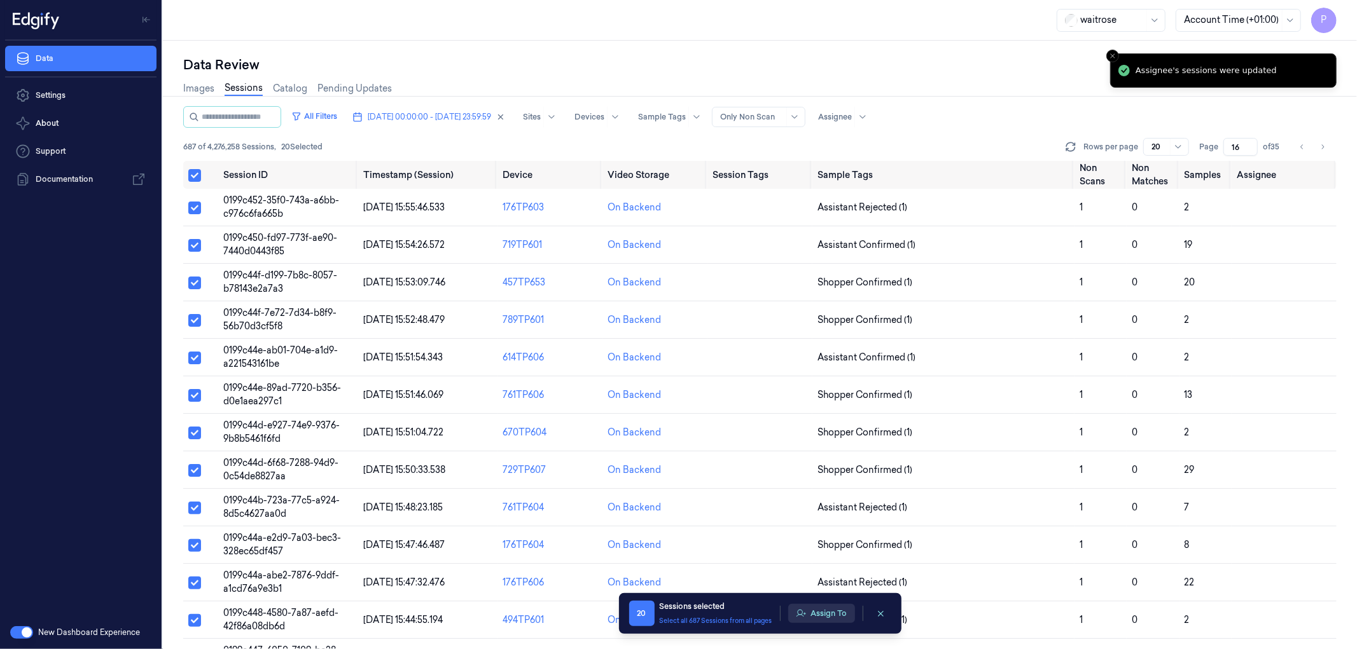
click at [819, 609] on button "Assign To" at bounding box center [821, 613] width 67 height 19
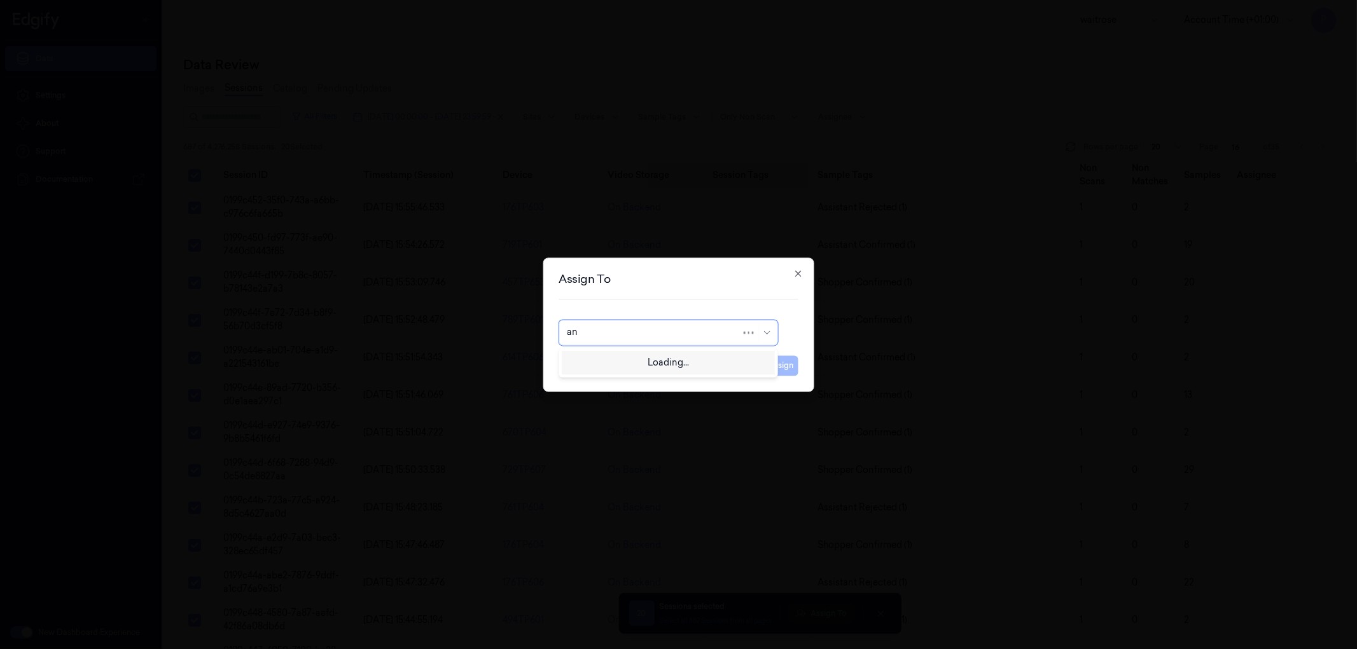
type input "ank"
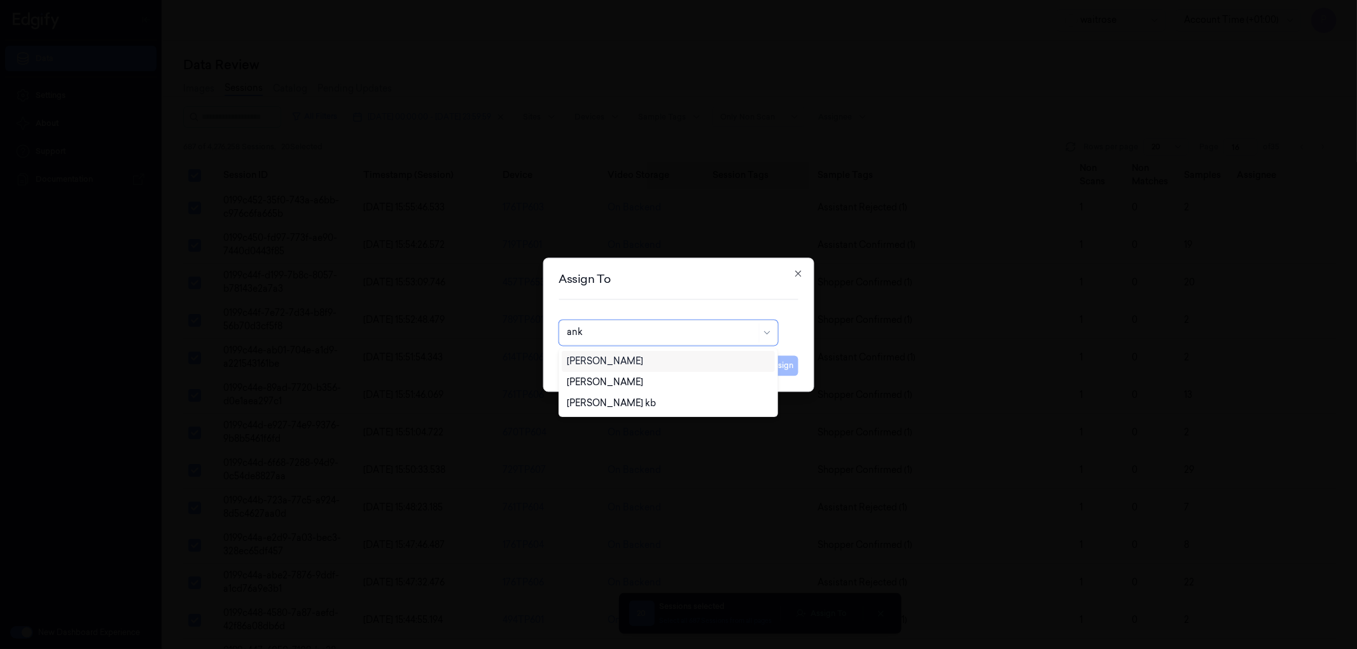
click at [620, 359] on div "[PERSON_NAME]" at bounding box center [668, 361] width 202 height 13
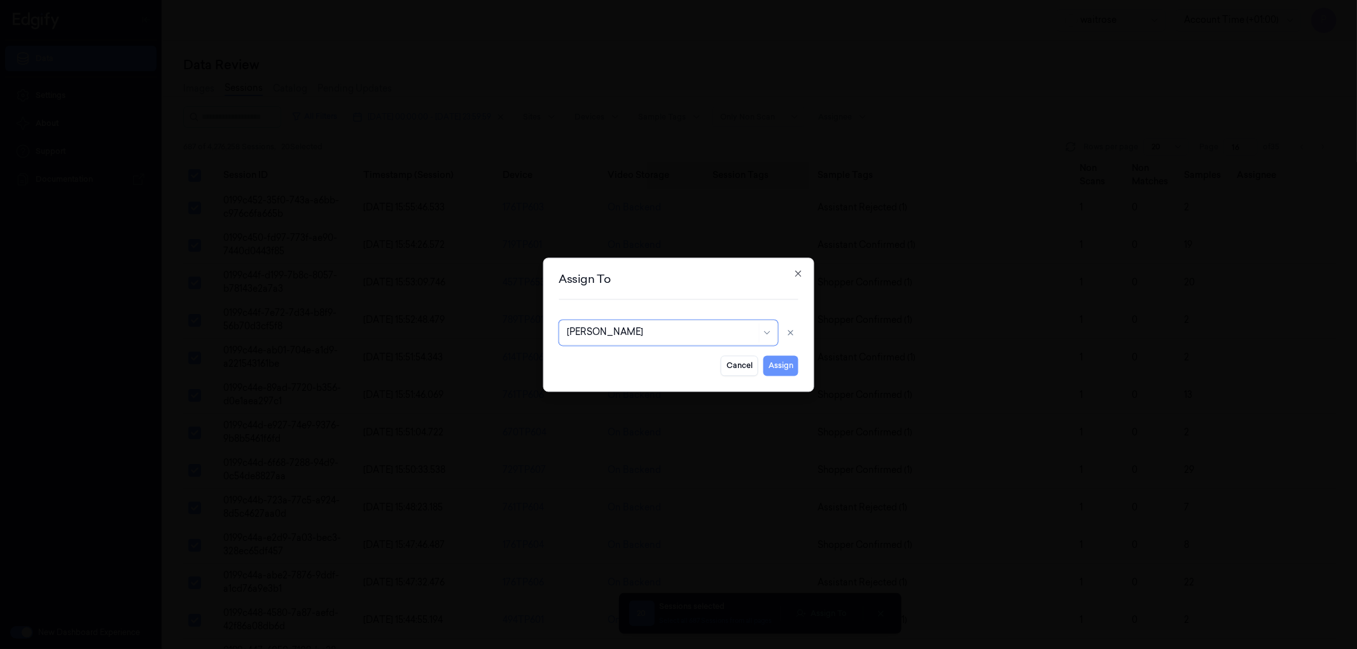
click at [795, 370] on button "Assign" at bounding box center [780, 366] width 35 height 20
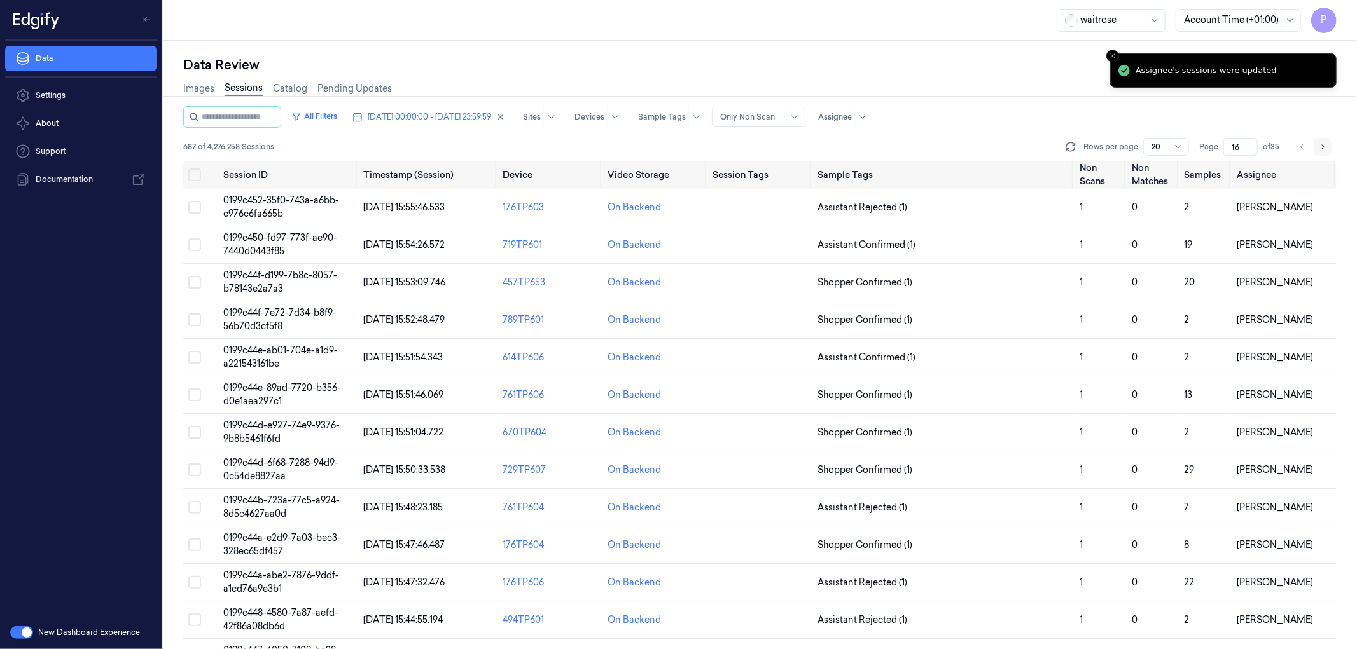
click at [1323, 145] on icon "Go to next page" at bounding box center [1323, 146] width 3 height 4
type input "17"
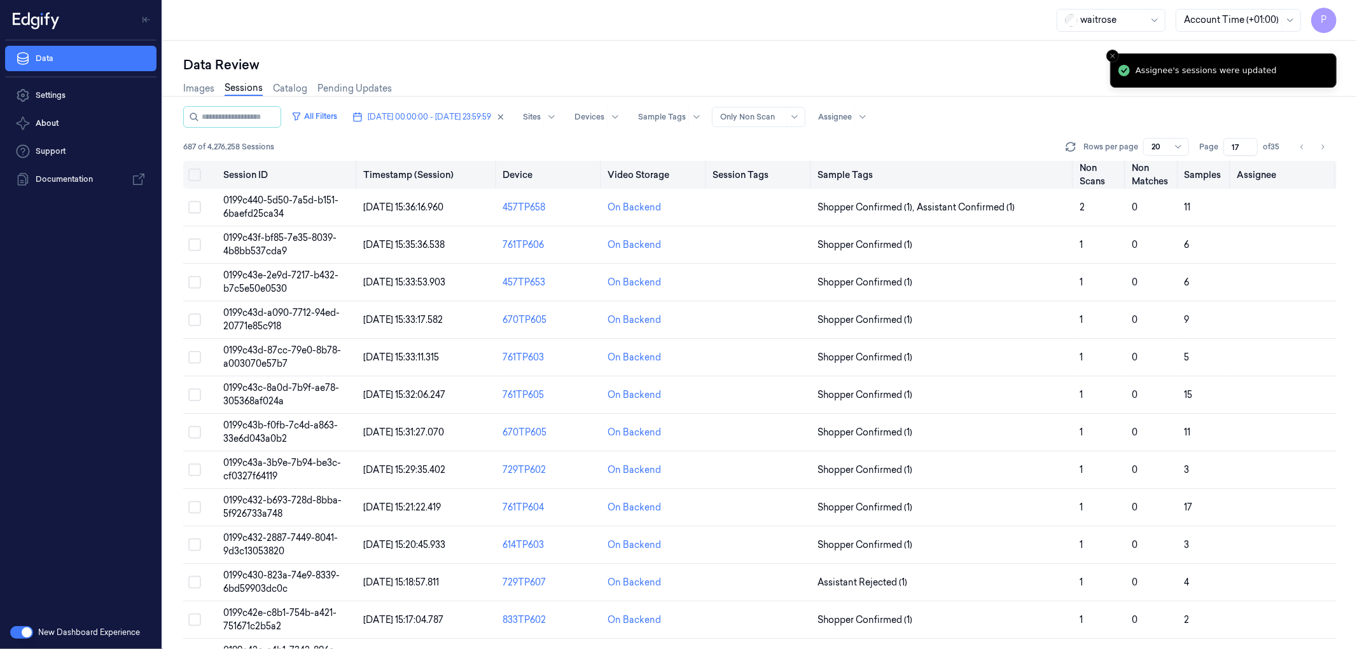
click at [192, 175] on button "Select all" at bounding box center [194, 175] width 13 height 13
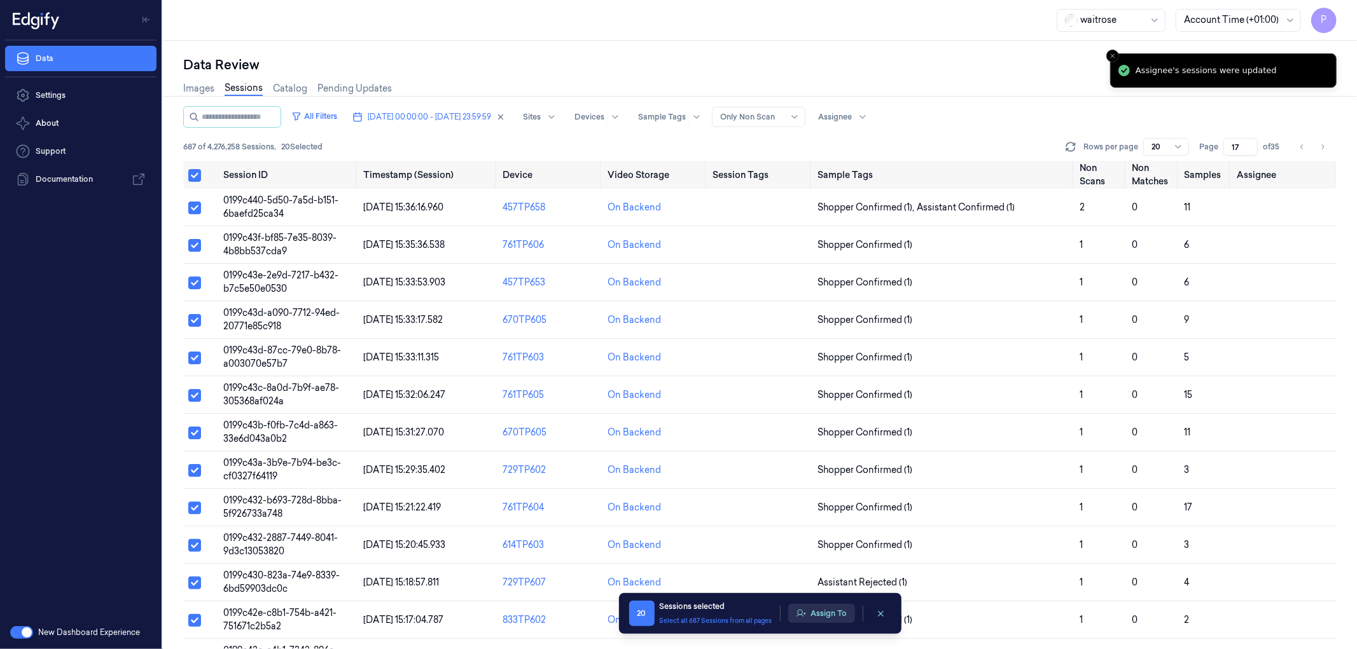
click at [822, 611] on button "Assign To" at bounding box center [821, 613] width 67 height 19
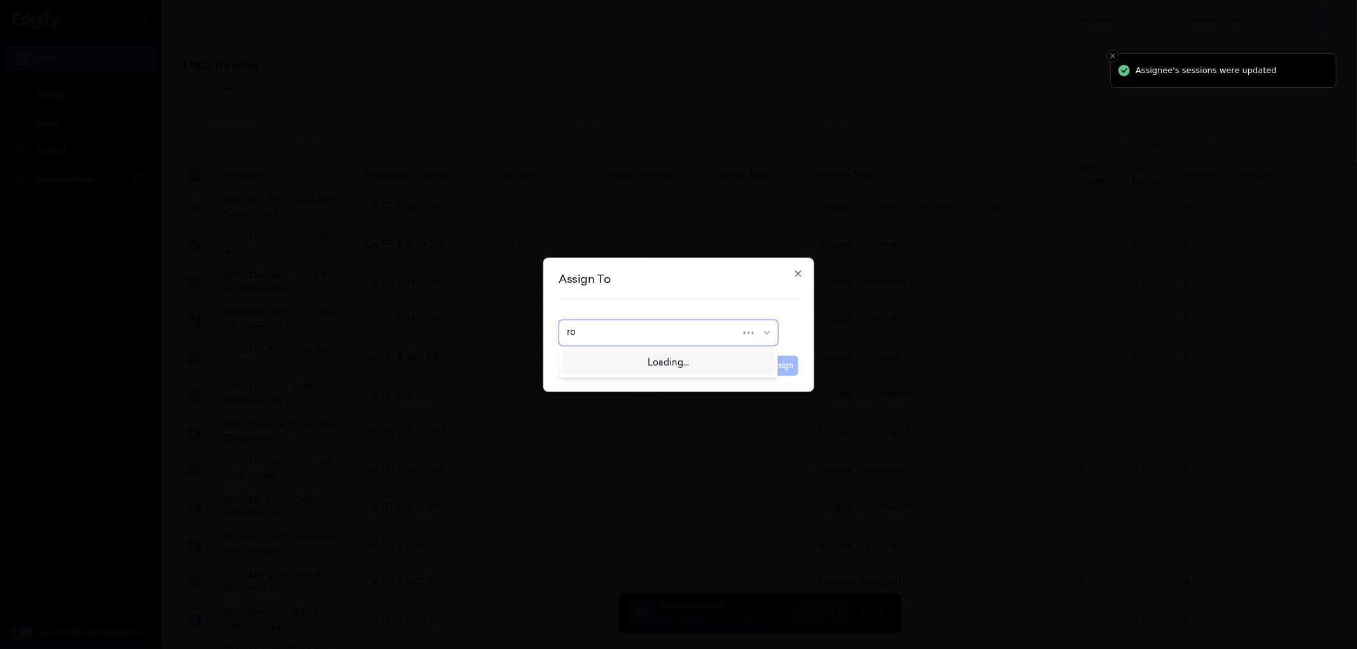
type input "roh"
click at [672, 364] on div "[PERSON_NAME]" at bounding box center [668, 361] width 202 height 13
click at [685, 361] on div "Cancel Assign" at bounding box center [678, 360] width 240 height 31
click at [780, 364] on button "Assign" at bounding box center [780, 366] width 35 height 20
